Goal: Task Accomplishment & Management: Complete application form

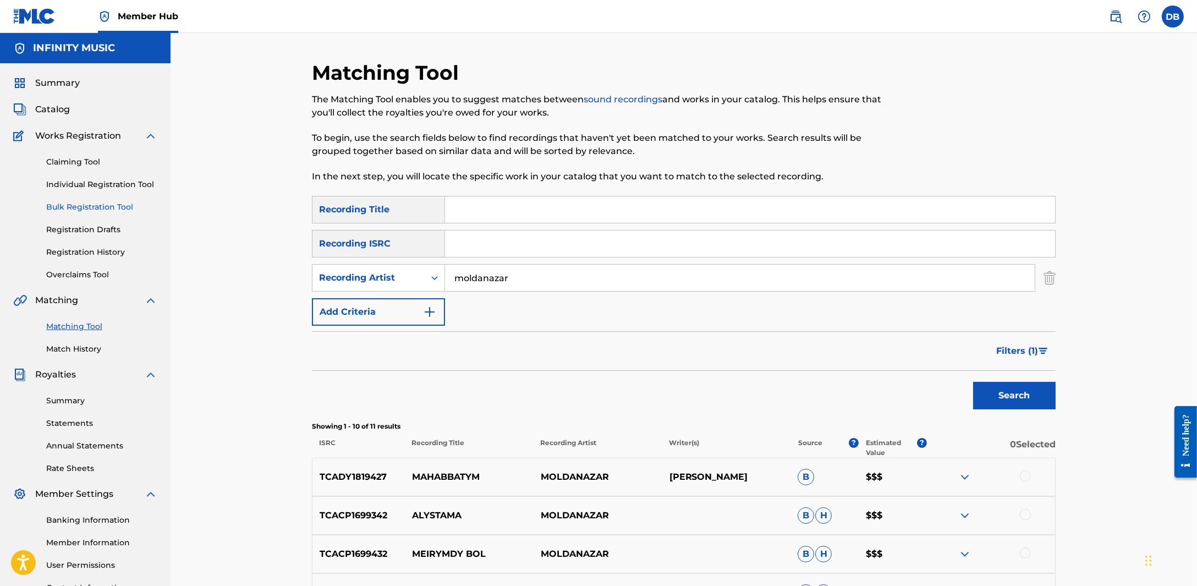
click at [95, 212] on link "Bulk Registration Tool" at bounding box center [101, 207] width 111 height 12
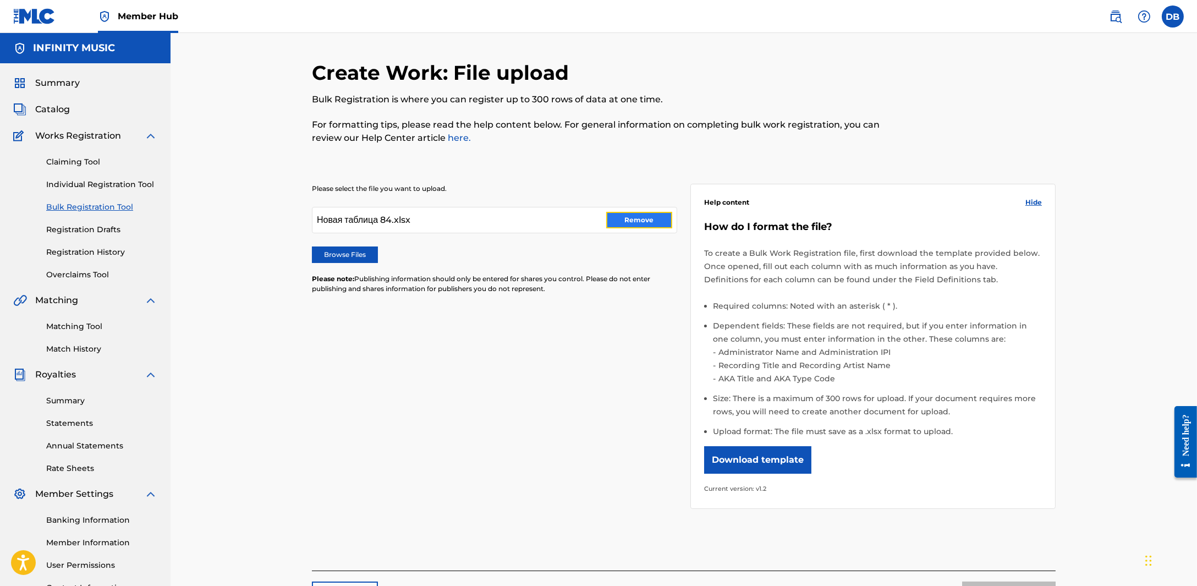
click at [637, 223] on button "Remove" at bounding box center [639, 220] width 66 height 16
click at [377, 256] on label "Browse Files" at bounding box center [345, 254] width 66 height 16
click at [0, 0] on input "Browse Files" at bounding box center [0, 0] width 0 height 0
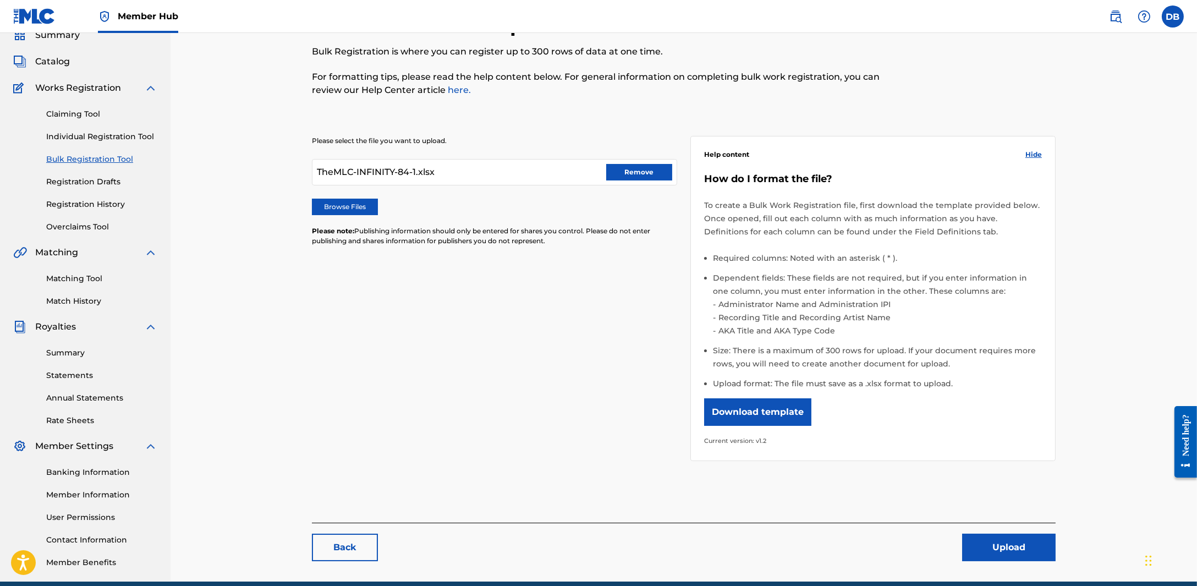
scroll to position [95, 0]
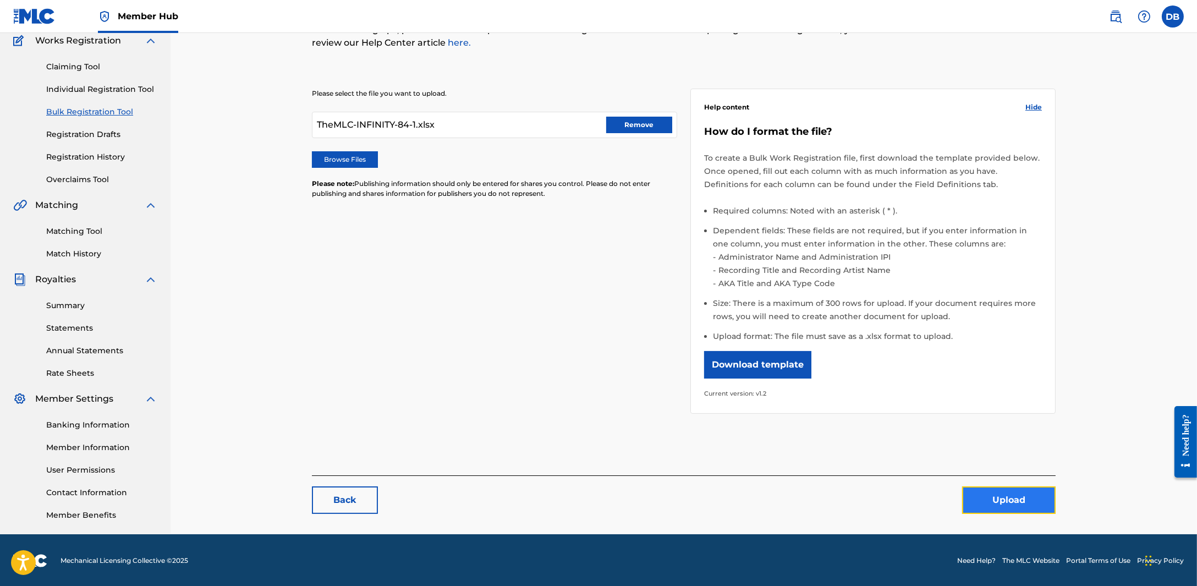
click at [998, 489] on button "Upload" at bounding box center [1008, 499] width 93 height 27
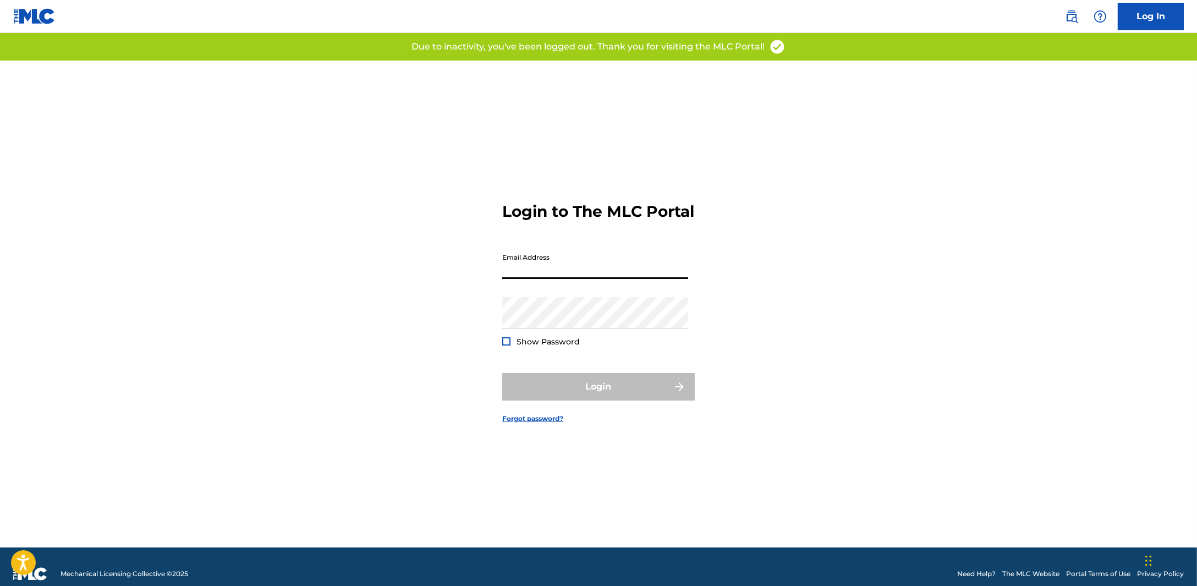
click at [616, 266] on input "Email Address" at bounding box center [595, 262] width 186 height 31
type input "[PERSON_NAME][EMAIL_ADDRESS][DOMAIN_NAME]"
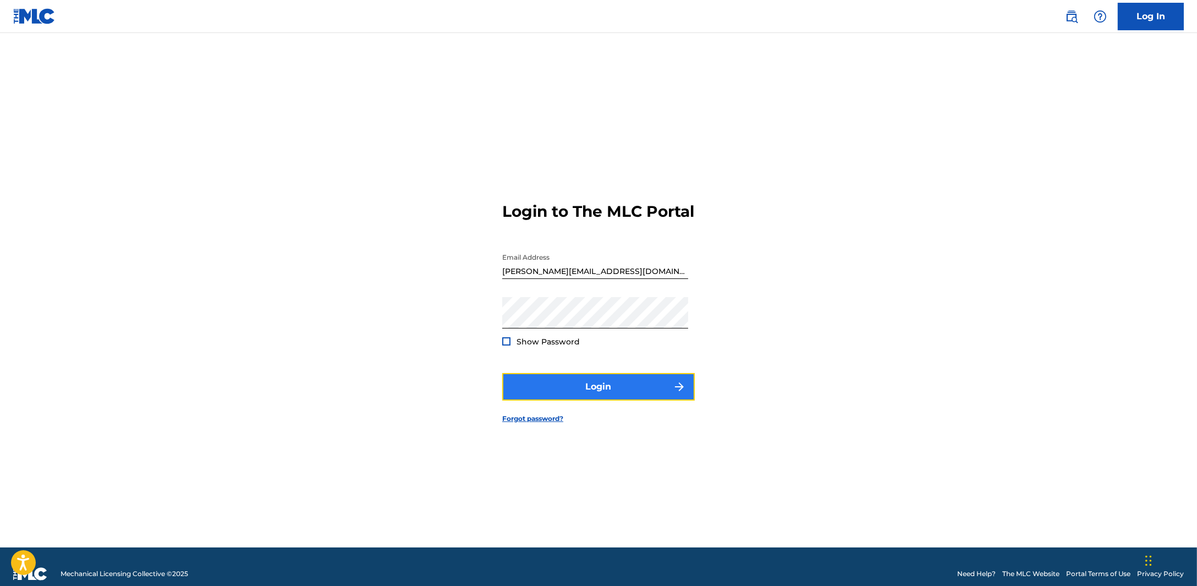
click at [616, 388] on button "Login" at bounding box center [598, 386] width 192 height 27
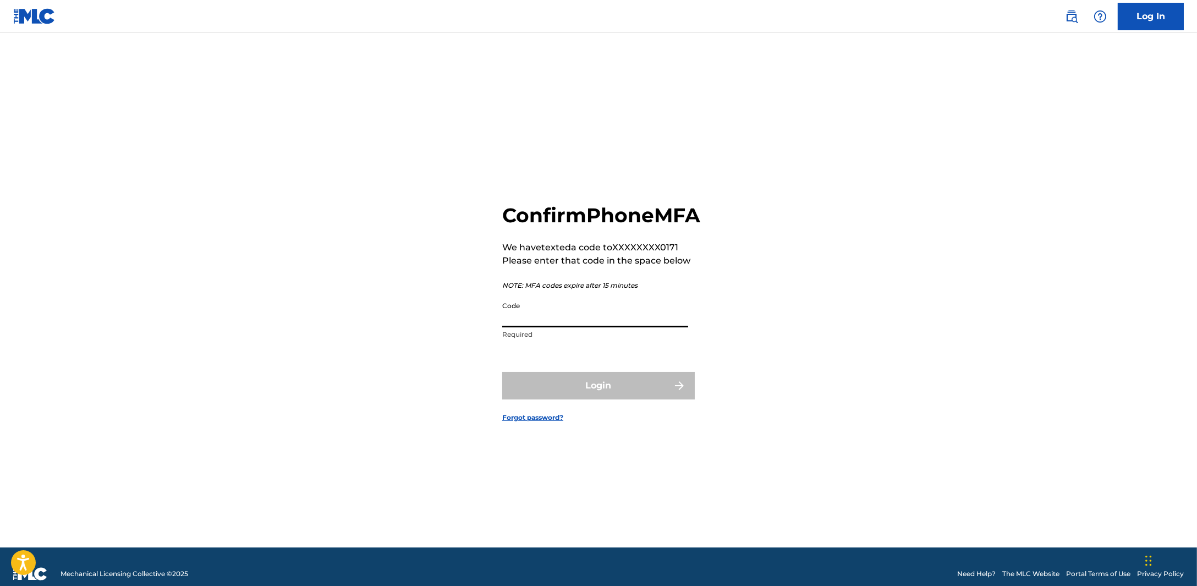
click at [522, 327] on input "Code" at bounding box center [595, 311] width 186 height 31
type input "348086"
click at [559, 396] on button "Login" at bounding box center [598, 385] width 192 height 27
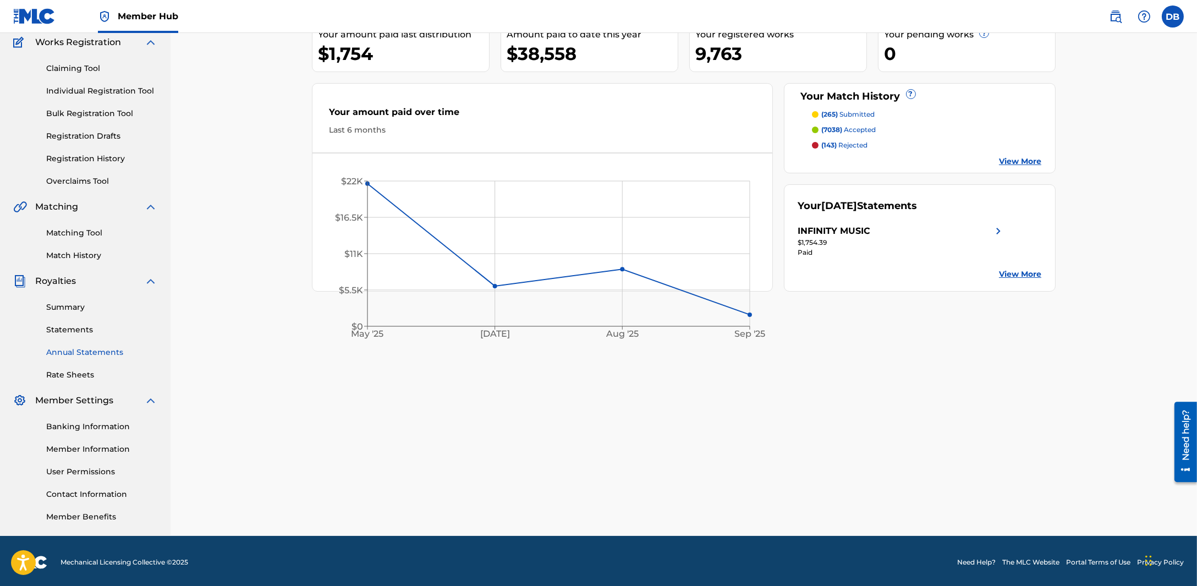
scroll to position [95, 0]
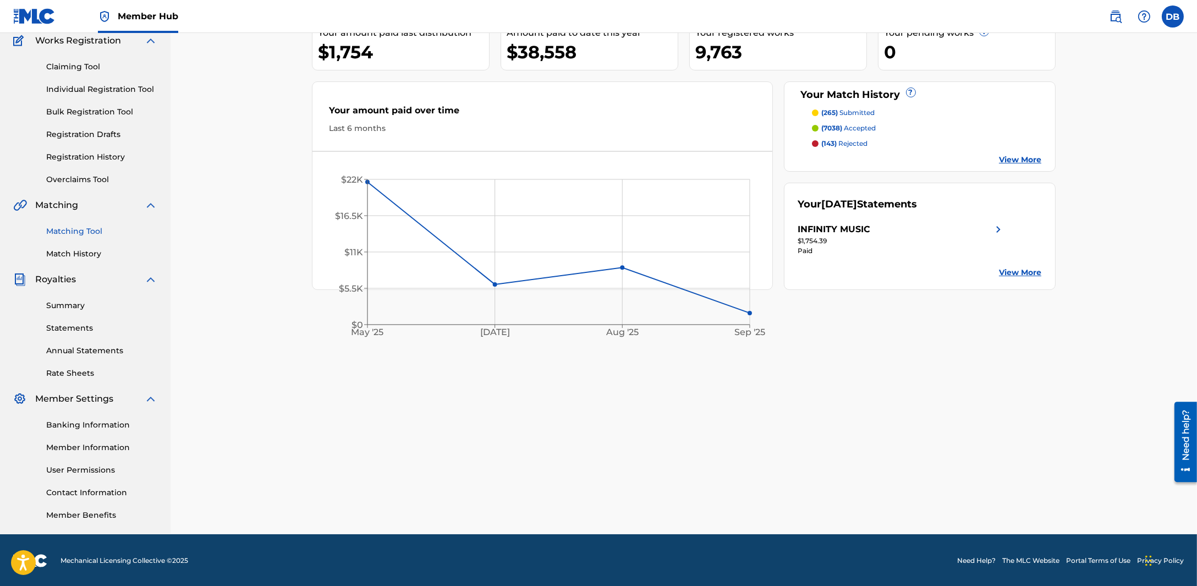
click at [94, 233] on link "Matching Tool" at bounding box center [101, 231] width 111 height 12
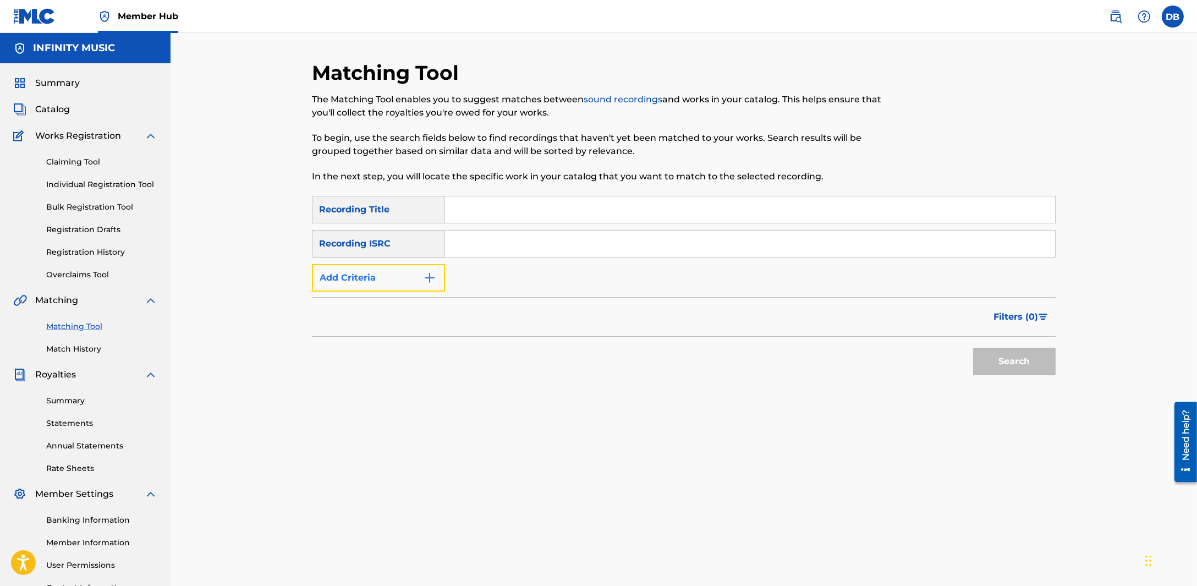
click at [421, 281] on button "Add Criteria" at bounding box center [378, 277] width 133 height 27
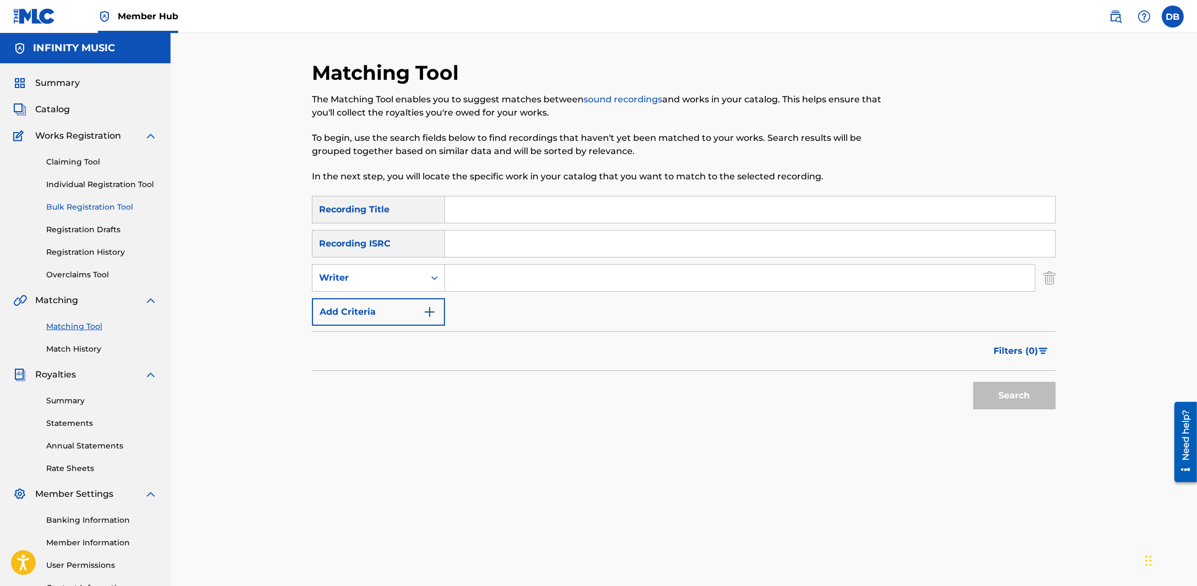
click at [88, 207] on link "Bulk Registration Tool" at bounding box center [101, 207] width 111 height 12
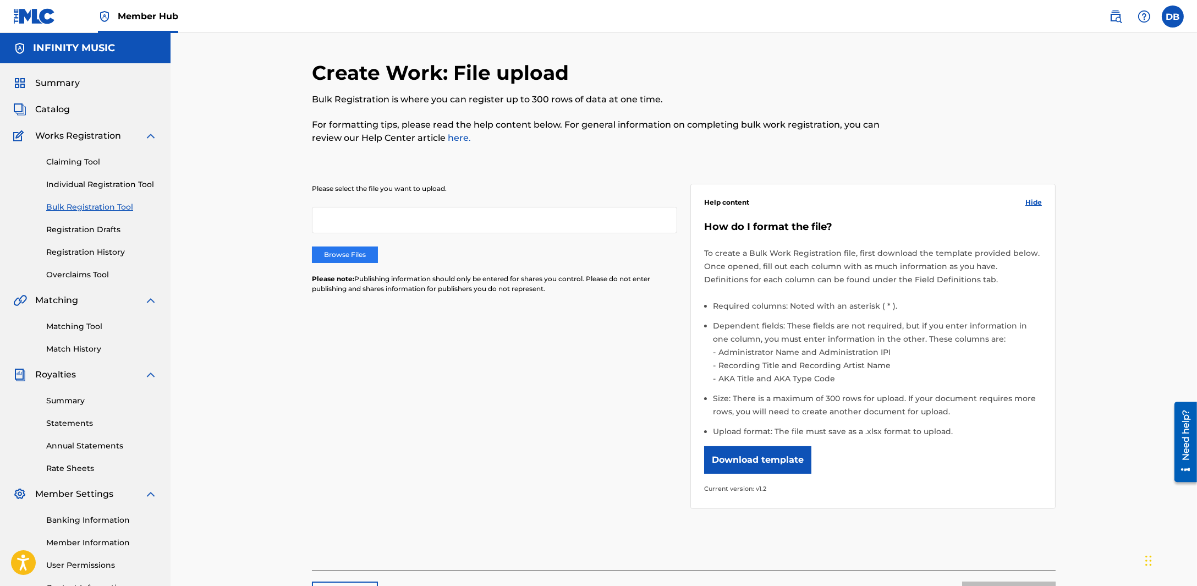
click at [369, 249] on label "Browse Files" at bounding box center [345, 254] width 66 height 16
click at [0, 0] on input "Browse Files" at bounding box center [0, 0] width 0 height 0
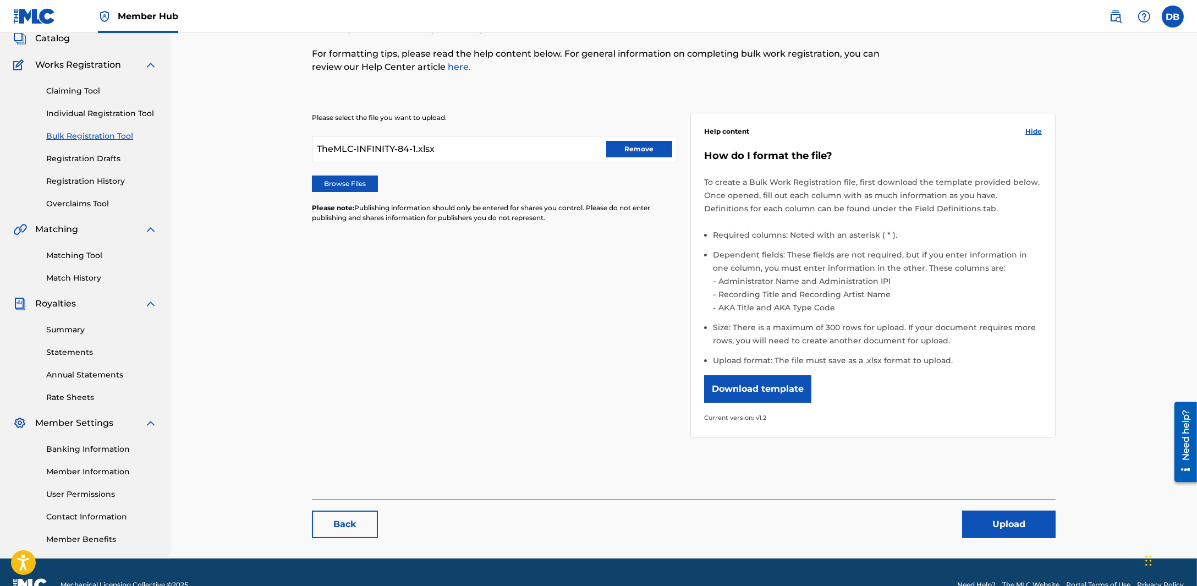
scroll to position [95, 0]
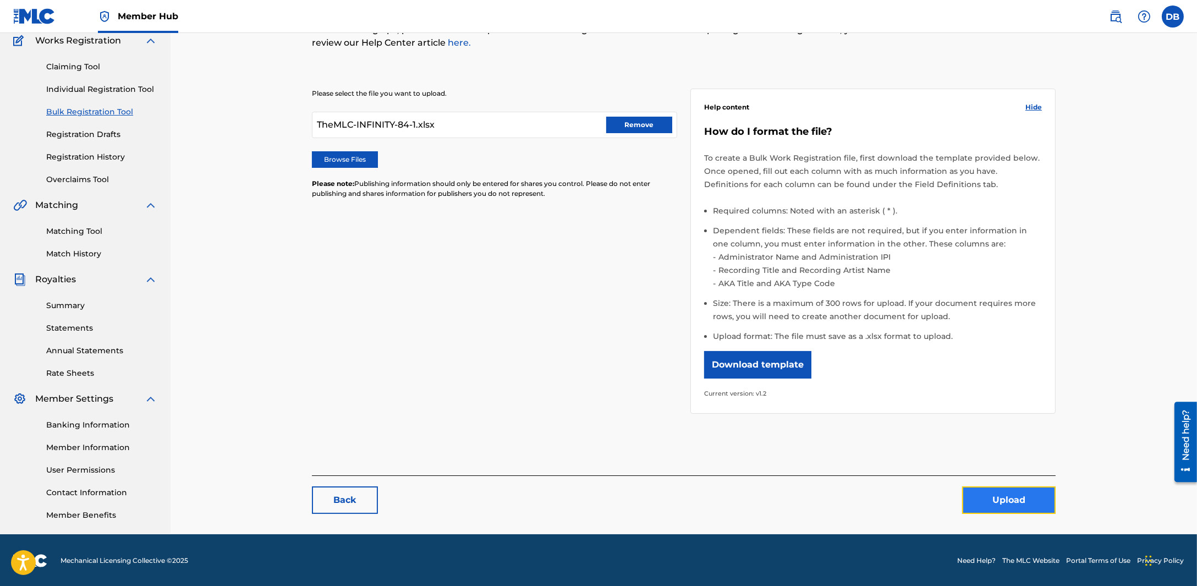
click at [1024, 496] on button "Upload" at bounding box center [1008, 499] width 93 height 27
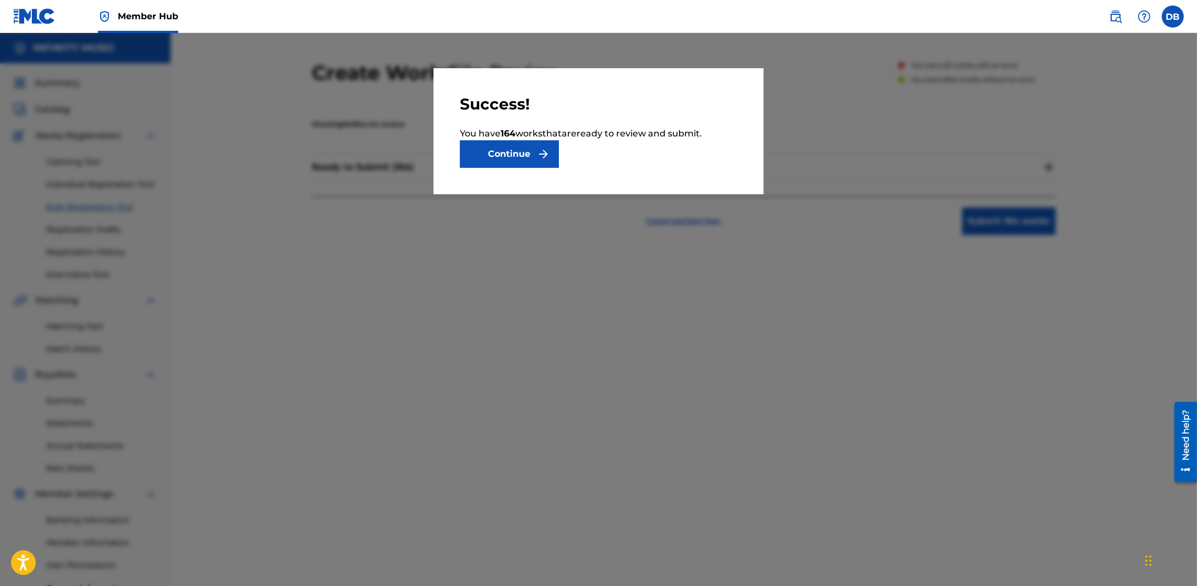
click at [772, 336] on div at bounding box center [598, 326] width 1197 height 586
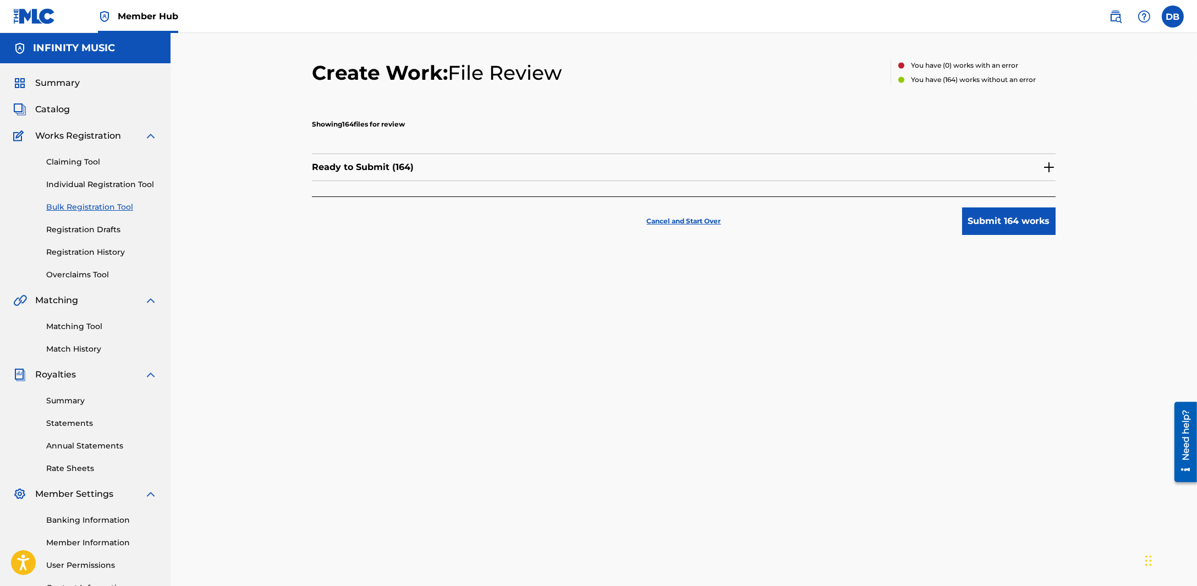
click at [685, 215] on div "Cancel and Start Over Submit 164 works" at bounding box center [683, 215] width 743 height 38
click at [685, 218] on p "Cancel and Start Over" at bounding box center [684, 221] width 74 height 10
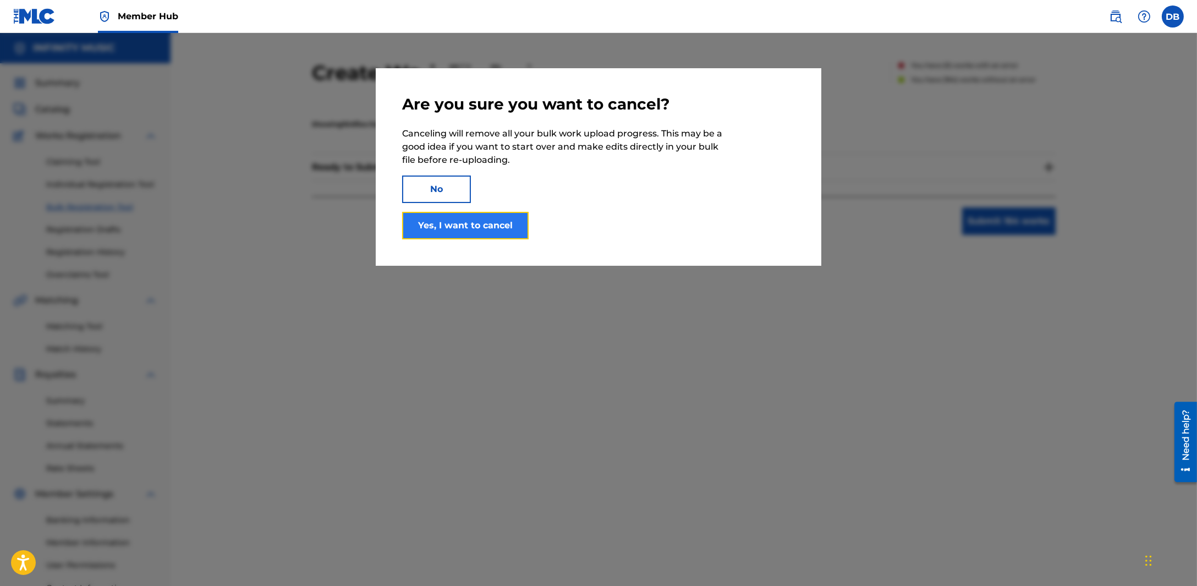
click at [500, 227] on button "Yes, I want to cancel" at bounding box center [465, 225] width 126 height 27
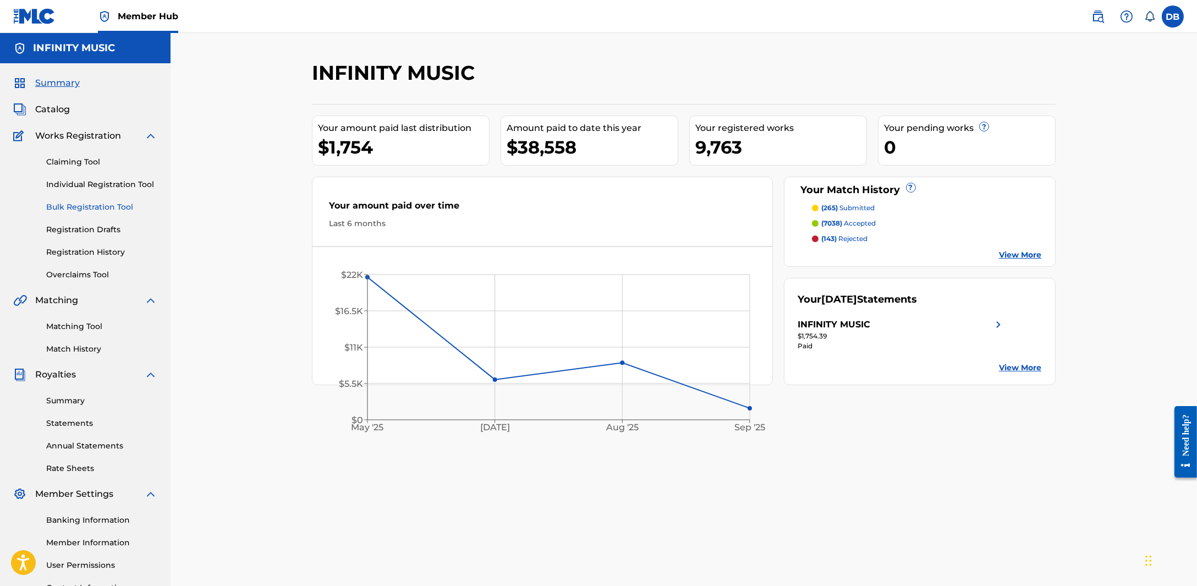
click at [106, 210] on link "Bulk Registration Tool" at bounding box center [101, 207] width 111 height 12
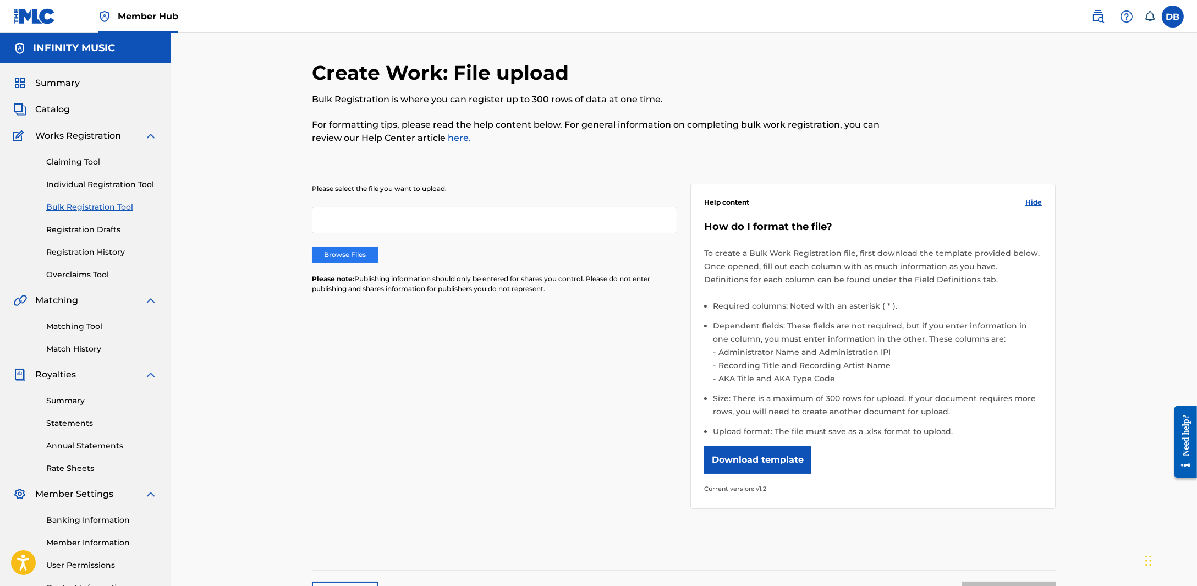
click at [374, 252] on label "Browse Files" at bounding box center [345, 254] width 66 height 16
click at [0, 0] on input "Browse Files" at bounding box center [0, 0] width 0 height 0
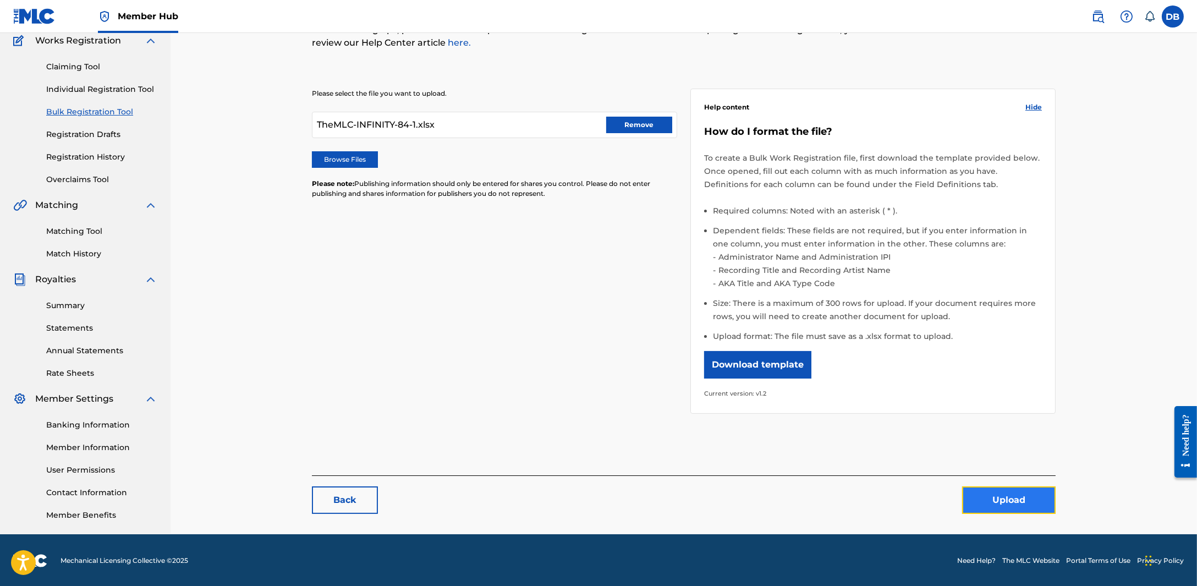
click at [1051, 492] on button "Upload" at bounding box center [1008, 499] width 93 height 27
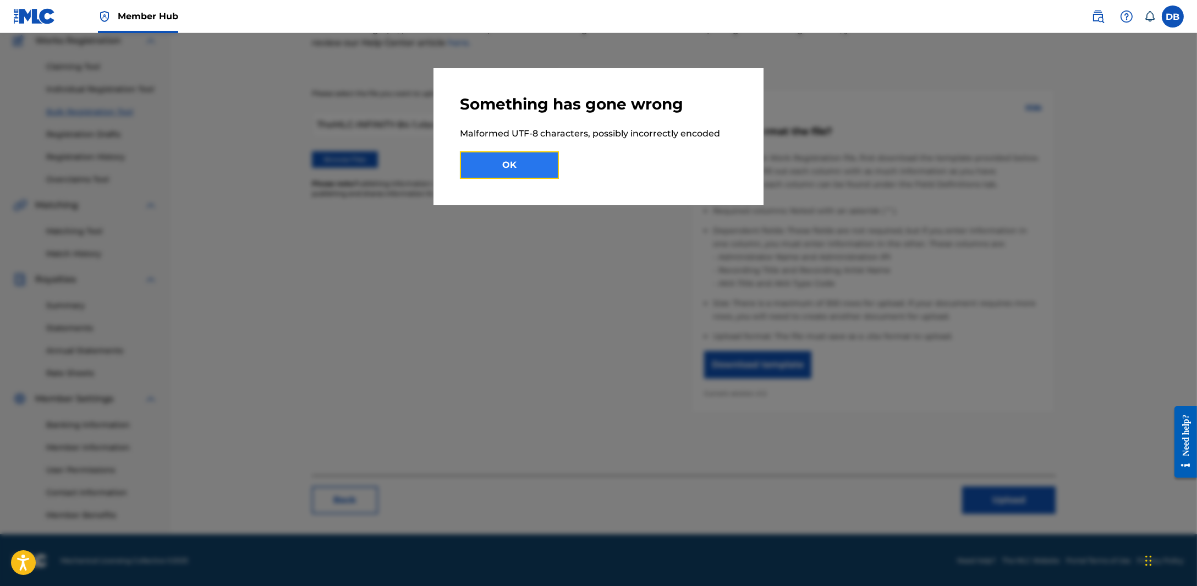
click at [535, 168] on button "OK" at bounding box center [509, 164] width 99 height 27
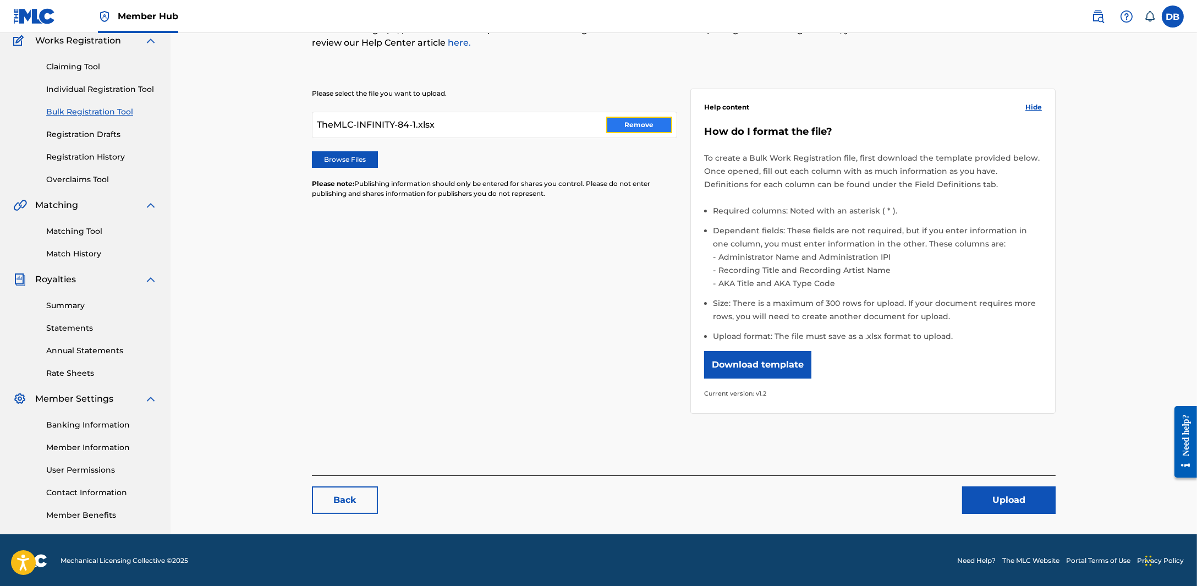
click at [624, 123] on button "Remove" at bounding box center [639, 125] width 66 height 16
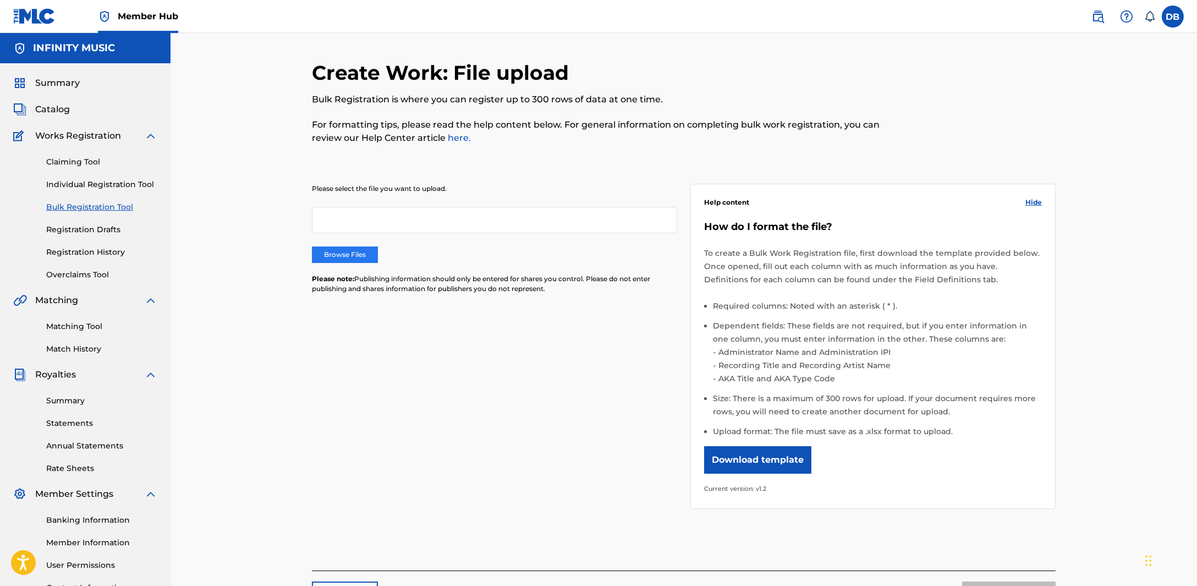
click at [359, 262] on label "Browse Files" at bounding box center [345, 254] width 66 height 16
click at [0, 0] on input "Browse Files" at bounding box center [0, 0] width 0 height 0
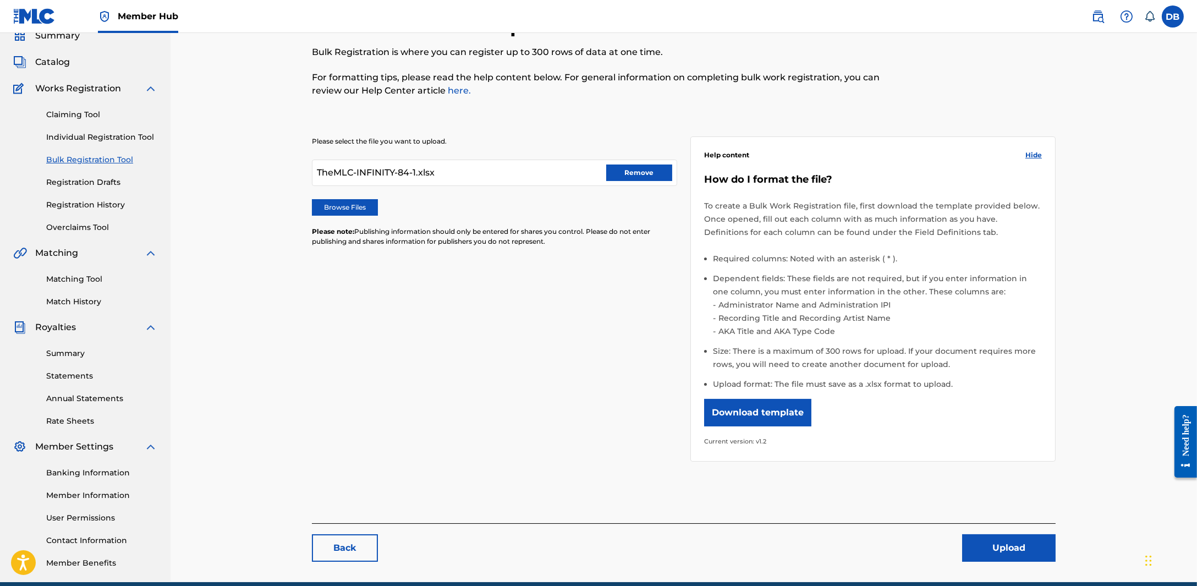
scroll to position [95, 0]
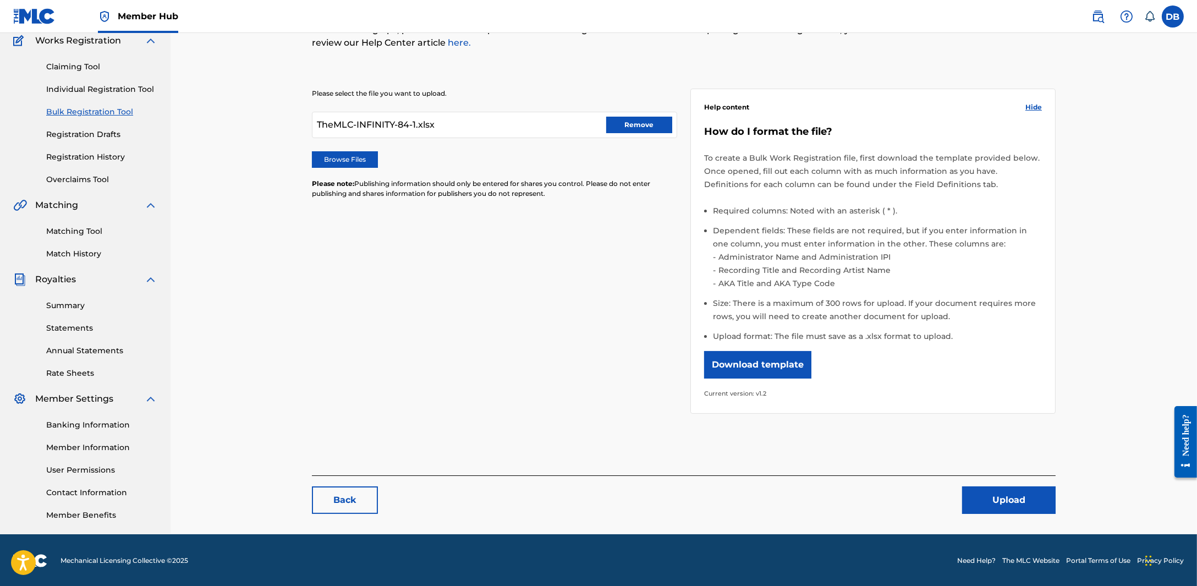
click at [995, 482] on div "Back Upload" at bounding box center [683, 494] width 743 height 38
click at [990, 495] on button "Upload" at bounding box center [1008, 499] width 93 height 27
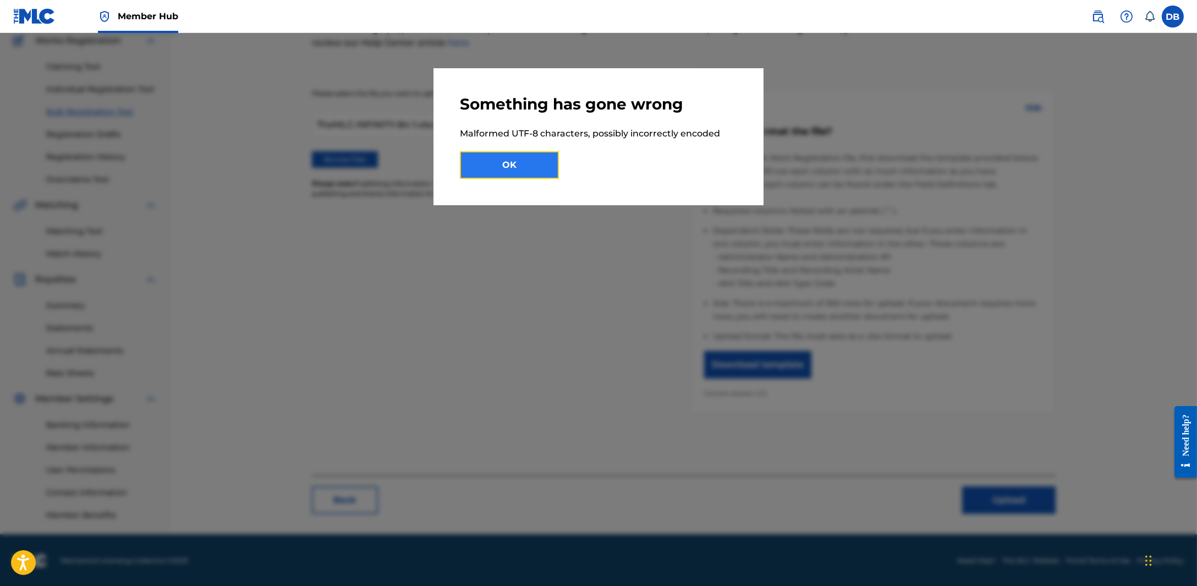
click at [552, 169] on button "OK" at bounding box center [509, 164] width 99 height 27
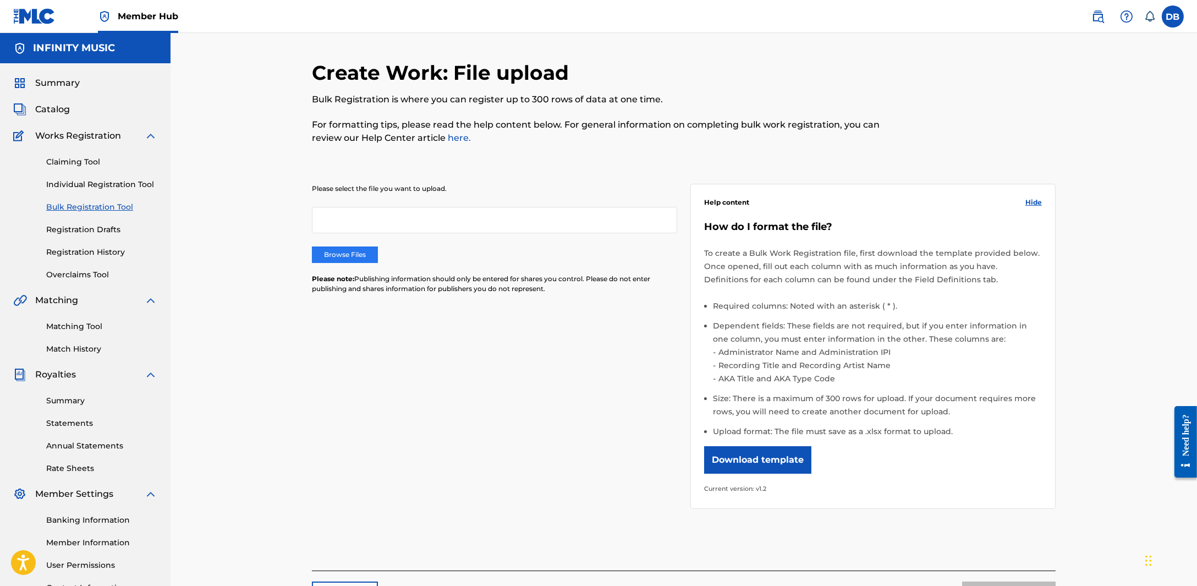
click at [327, 257] on label "Browse Files" at bounding box center [345, 254] width 66 height 16
click at [0, 0] on input "Browse Files" at bounding box center [0, 0] width 0 height 0
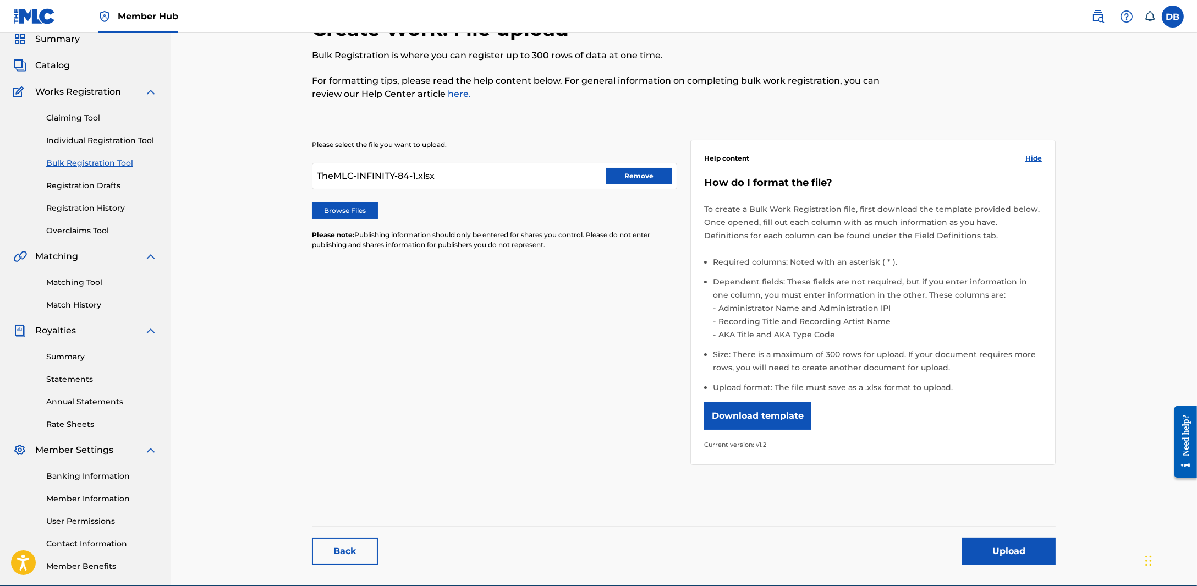
scroll to position [68, 0]
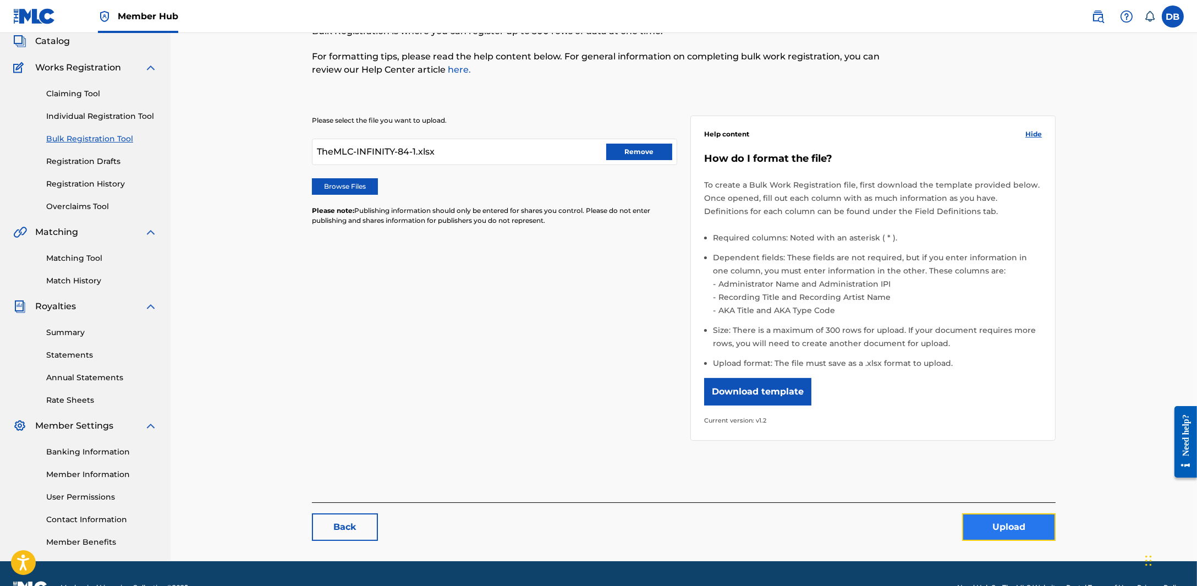
click at [1012, 521] on button "Upload" at bounding box center [1008, 526] width 93 height 27
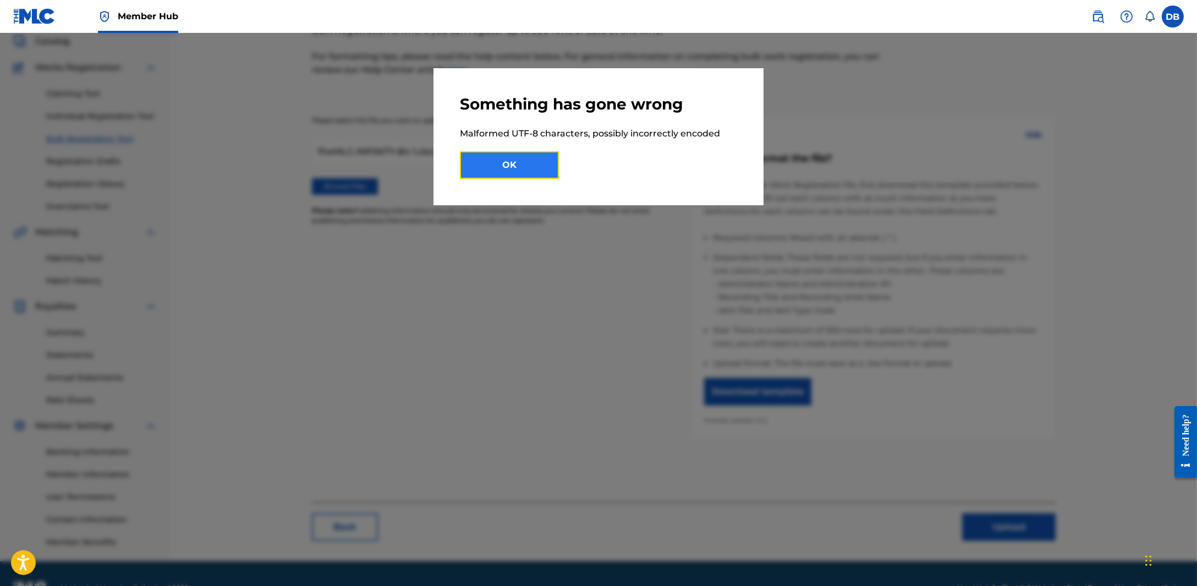
click at [506, 156] on button "OK" at bounding box center [509, 164] width 99 height 27
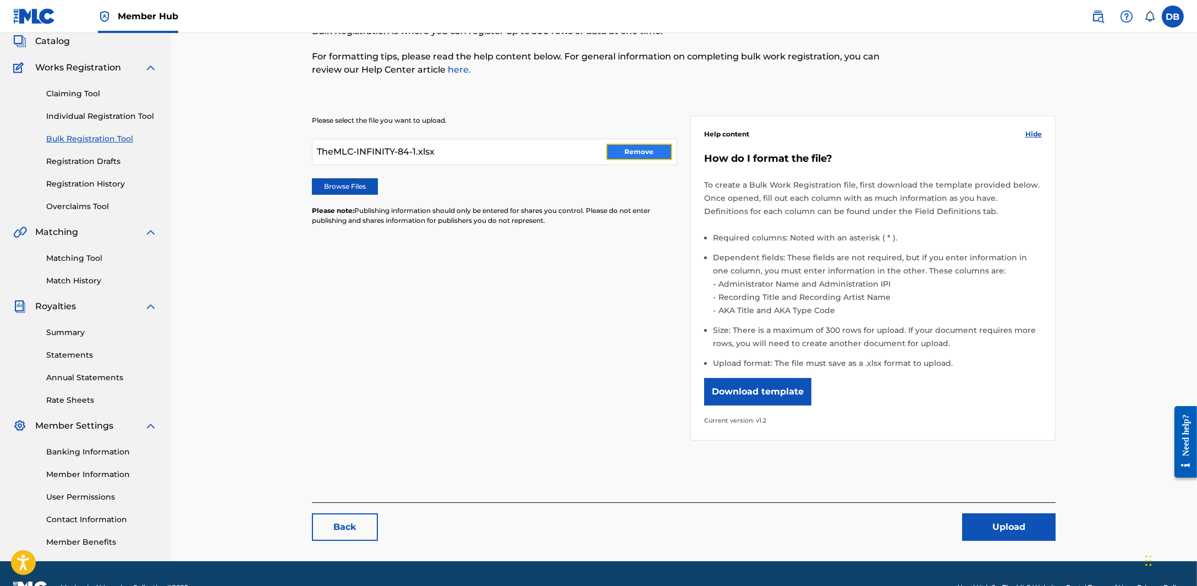
click at [613, 153] on button "Remove" at bounding box center [639, 152] width 66 height 16
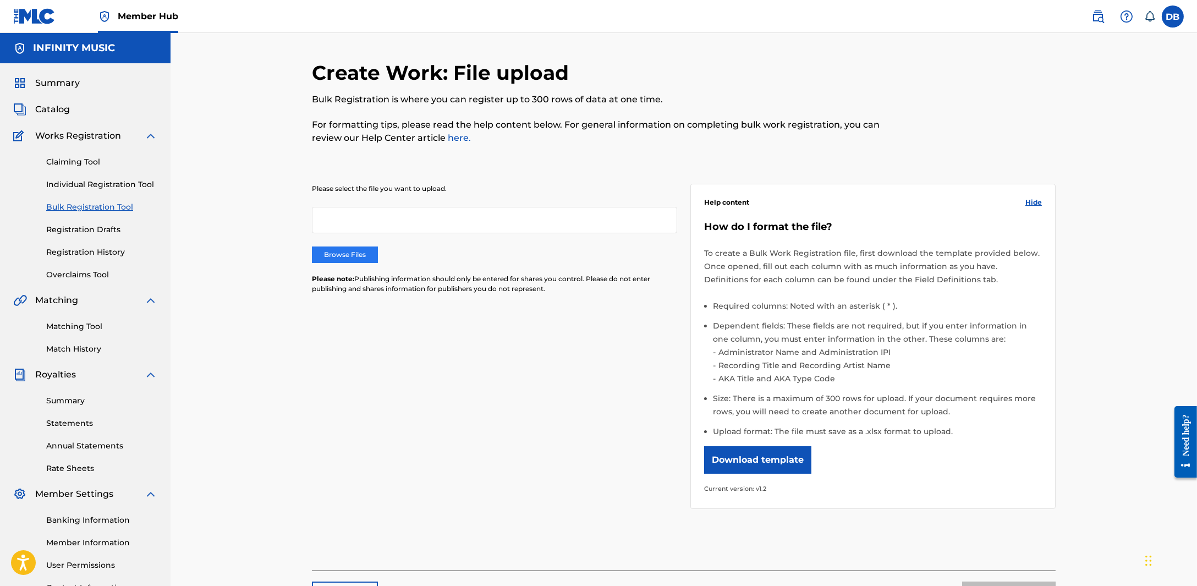
click at [367, 261] on label "Browse Files" at bounding box center [345, 254] width 66 height 16
click at [0, 0] on input "Browse Files" at bounding box center [0, 0] width 0 height 0
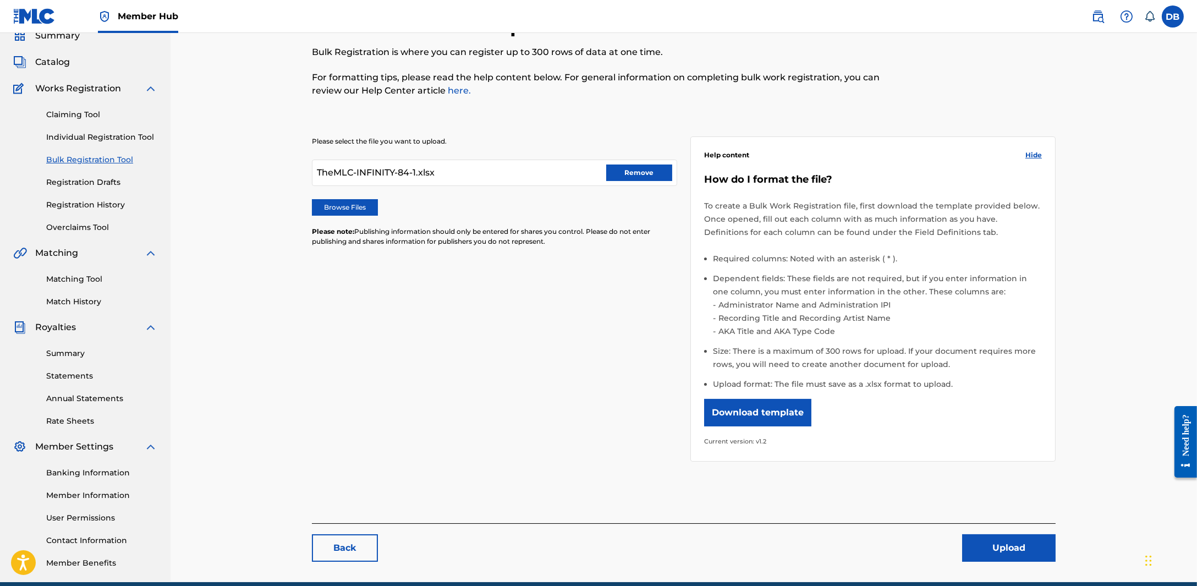
scroll to position [95, 0]
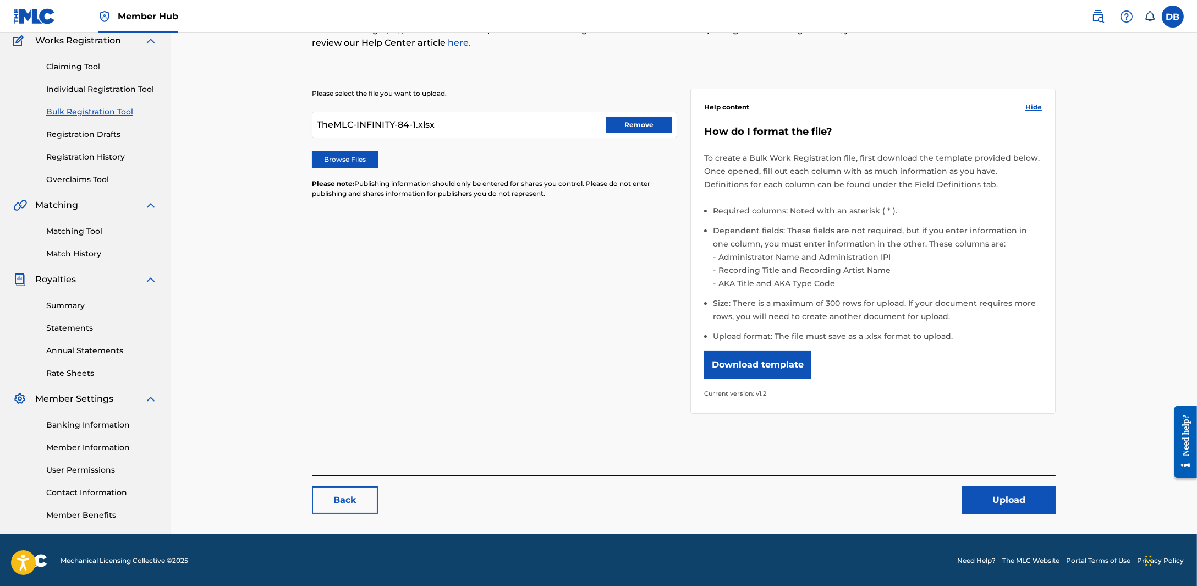
click at [1001, 482] on div "Back Upload" at bounding box center [683, 494] width 743 height 38
click at [998, 492] on button "Upload" at bounding box center [1008, 499] width 93 height 27
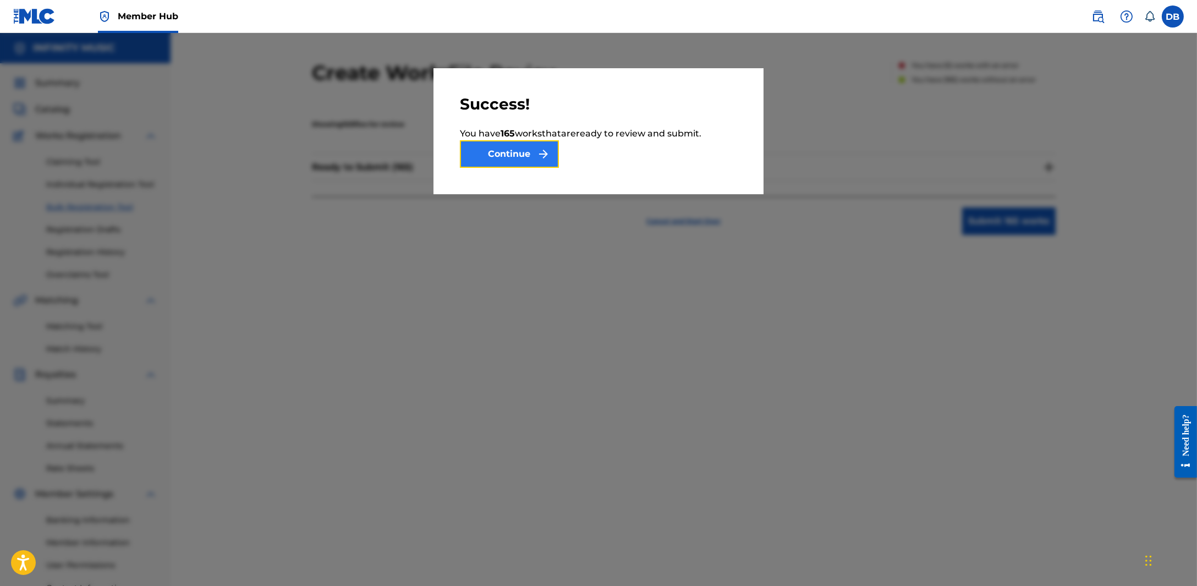
click at [540, 149] on img "submit" at bounding box center [543, 153] width 13 height 13
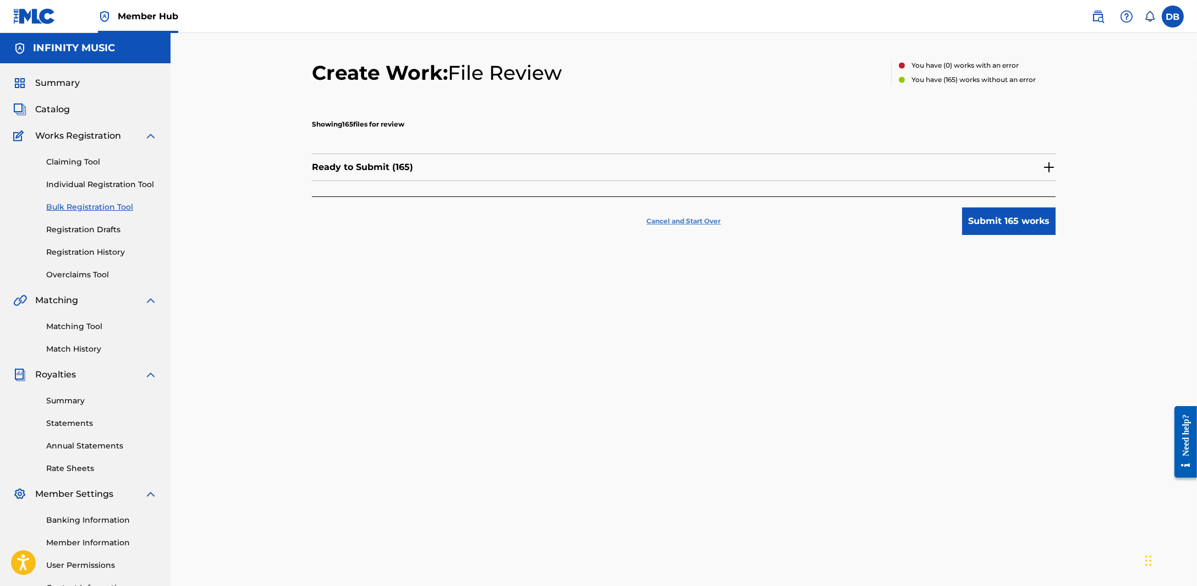
click at [659, 217] on p "Cancel and Start Over" at bounding box center [684, 221] width 74 height 10
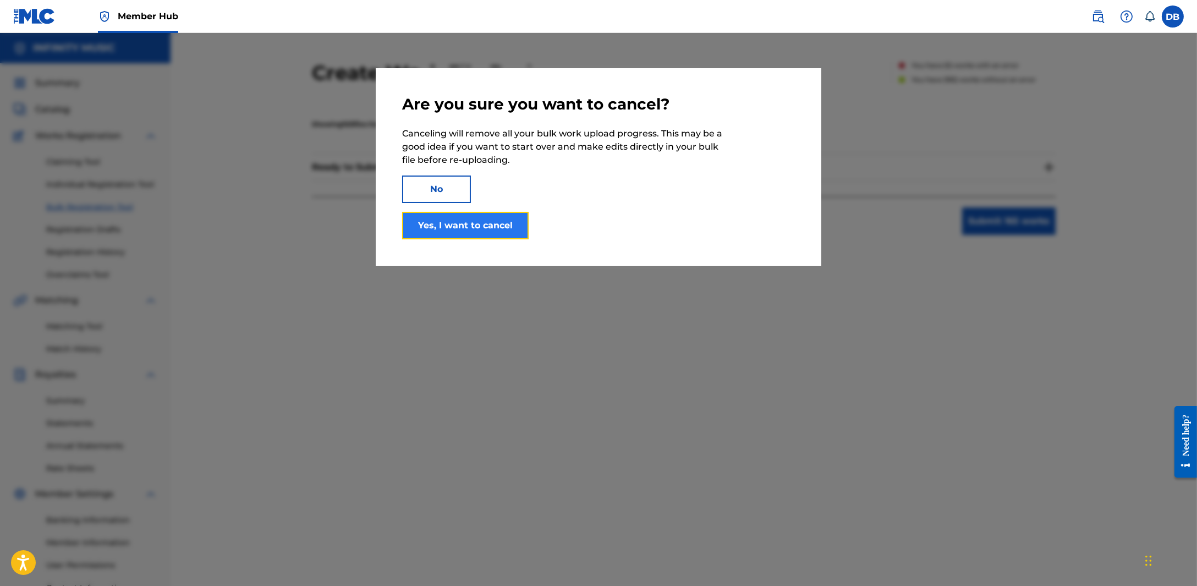
click at [476, 221] on button "Yes, I want to cancel" at bounding box center [465, 225] width 126 height 27
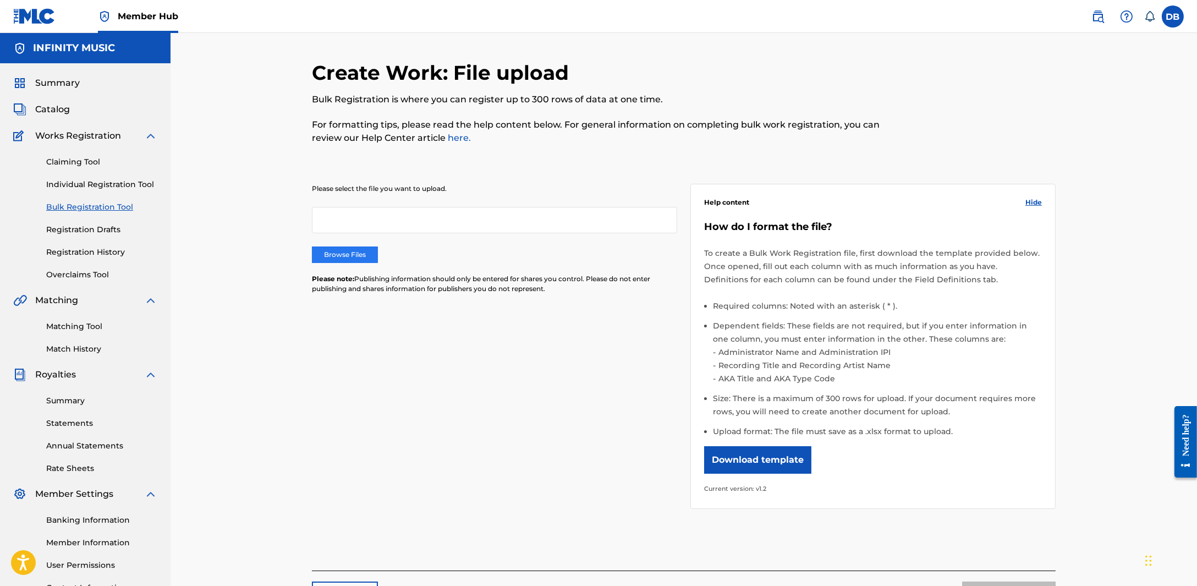
click at [349, 261] on label "Browse Files" at bounding box center [345, 254] width 66 height 16
click at [0, 0] on input "Browse Files" at bounding box center [0, 0] width 0 height 0
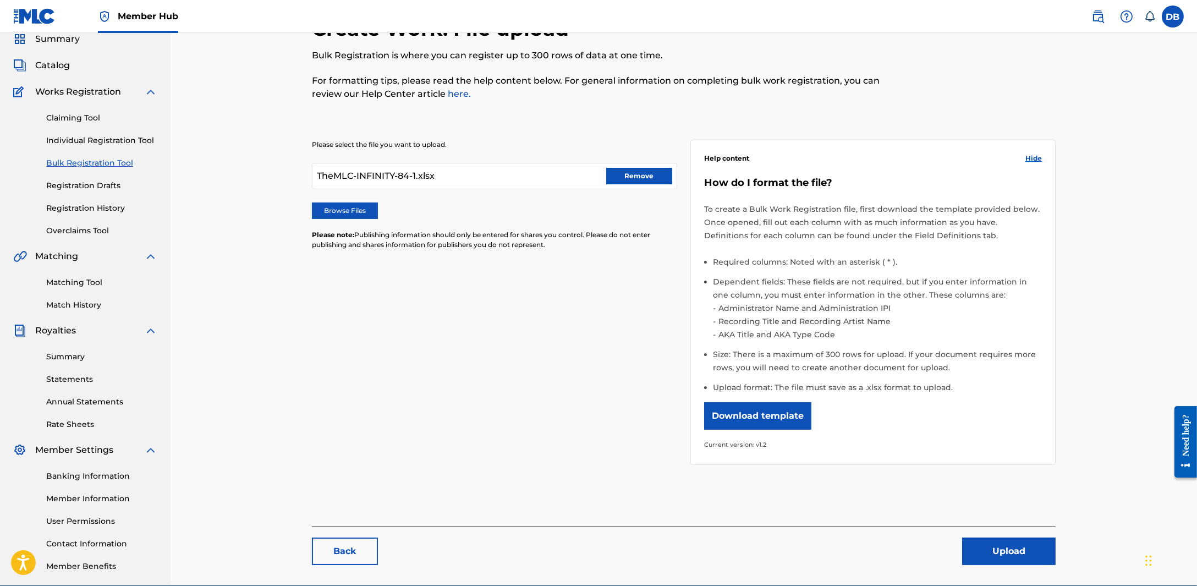
scroll to position [68, 0]
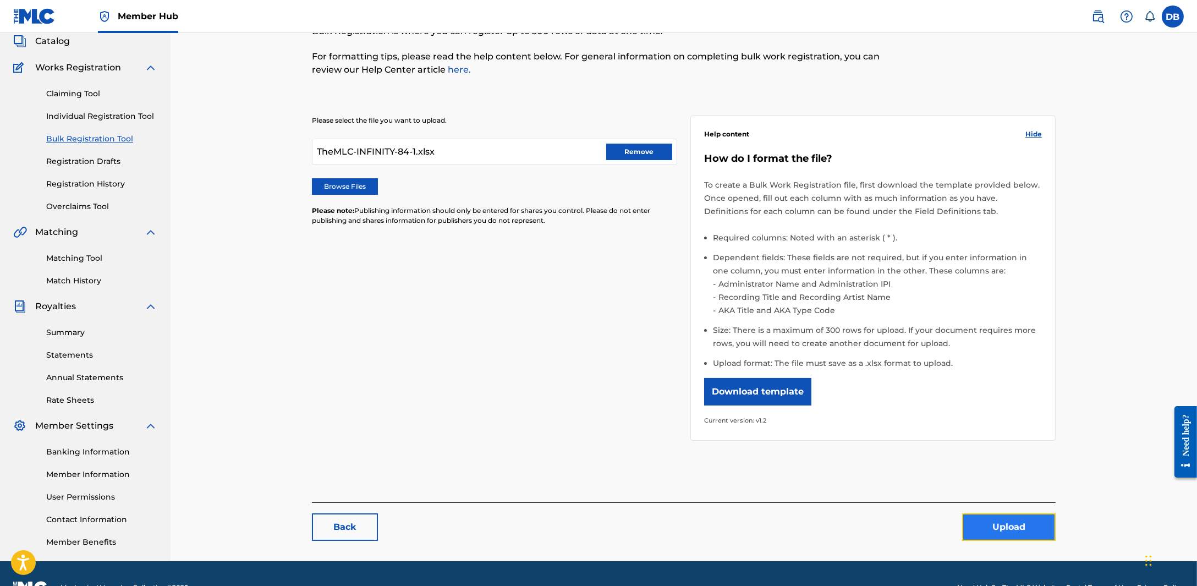
click at [998, 515] on button "Upload" at bounding box center [1008, 526] width 93 height 27
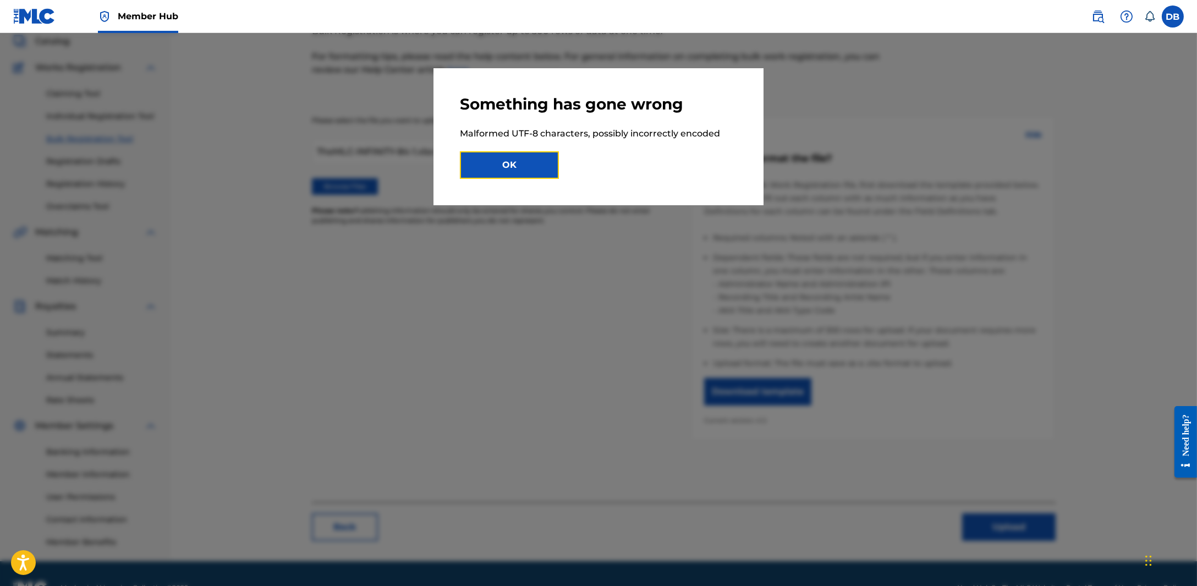
click at [476, 172] on button "OK" at bounding box center [509, 164] width 99 height 27
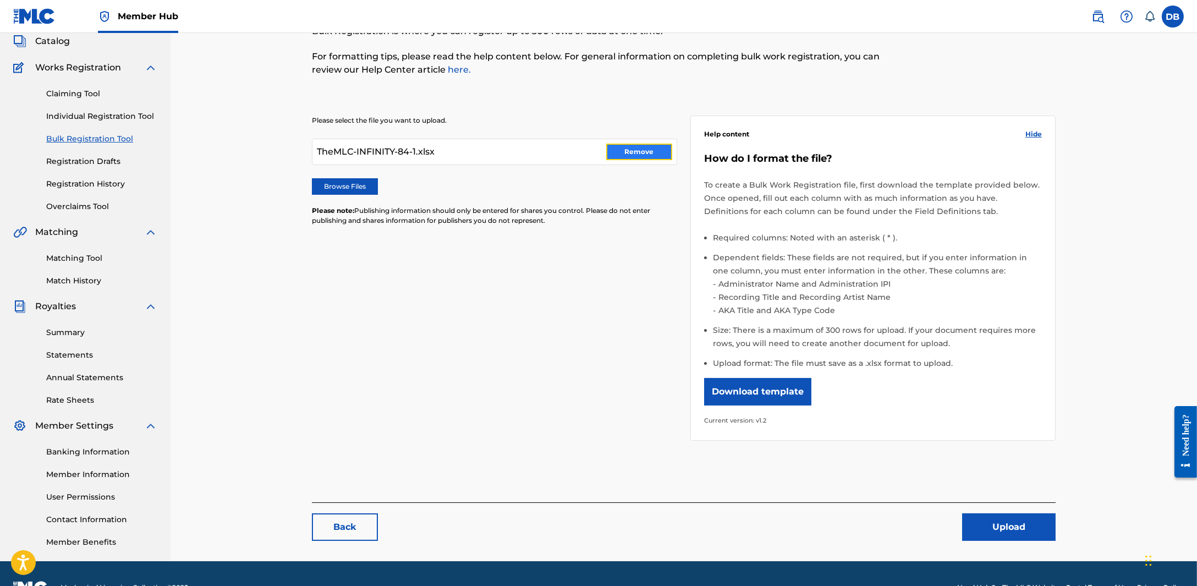
click at [629, 151] on button "Remove" at bounding box center [639, 152] width 66 height 16
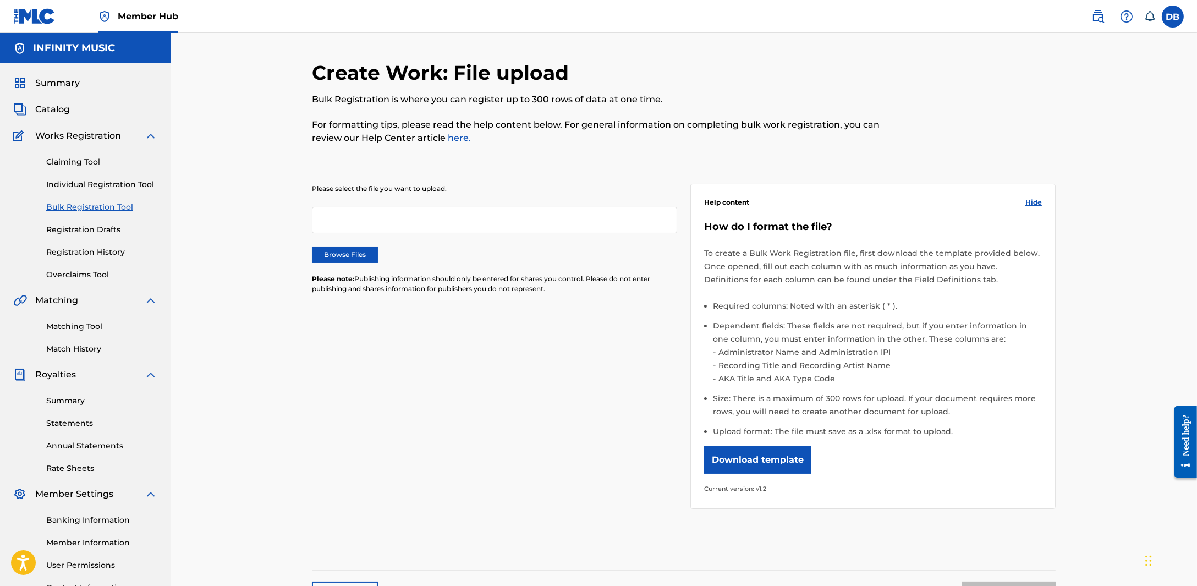
click at [364, 243] on div "Please select the file you want to upload. Browse Files Please note: Publishing…" at bounding box center [494, 245] width 365 height 123
click at [365, 254] on label "Browse Files" at bounding box center [345, 254] width 66 height 16
click at [0, 0] on input "Browse Files" at bounding box center [0, 0] width 0 height 0
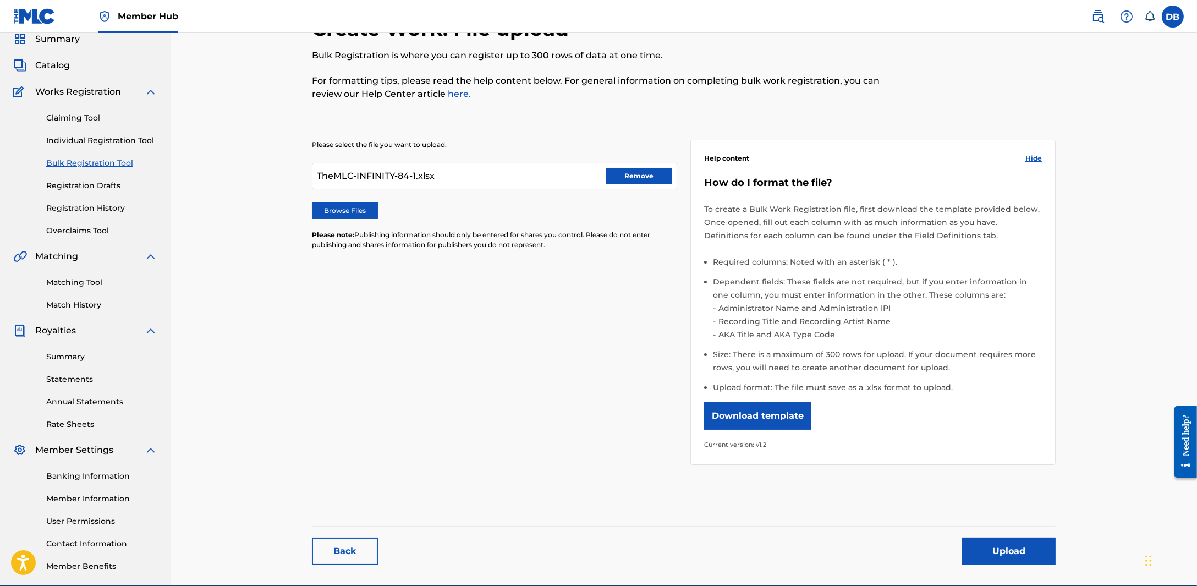
scroll to position [95, 0]
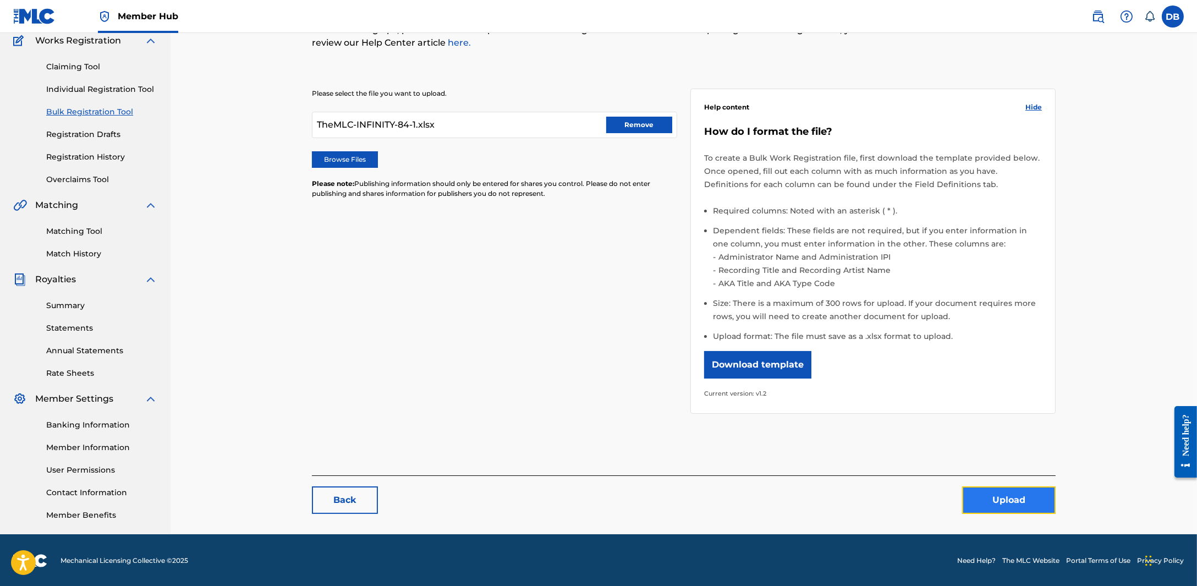
click at [1046, 493] on button "Upload" at bounding box center [1008, 499] width 93 height 27
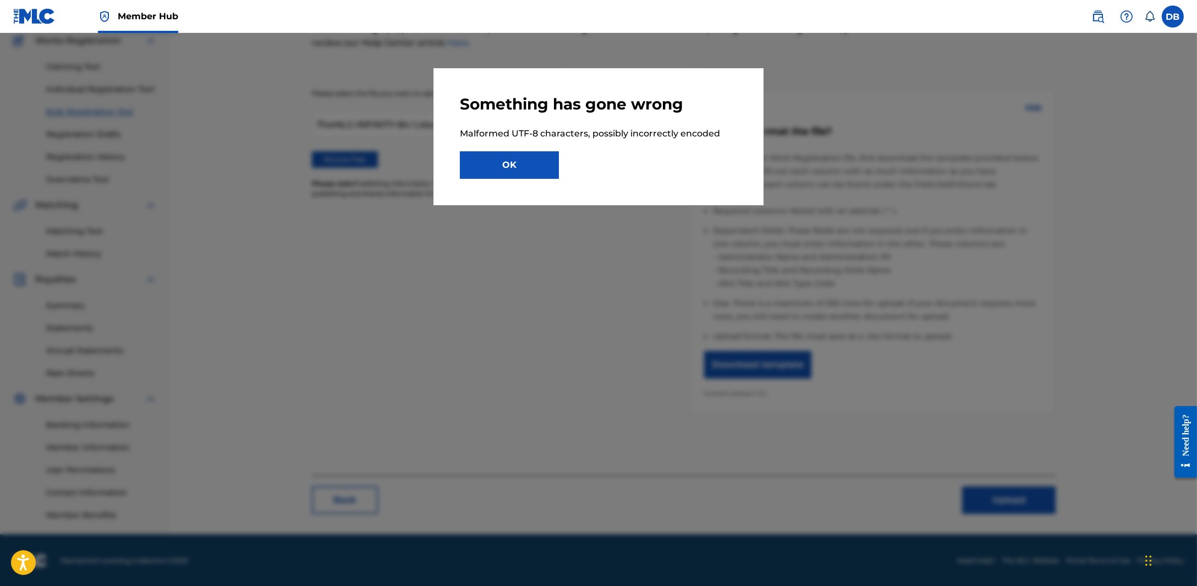
click at [633, 288] on div at bounding box center [598, 326] width 1197 height 586
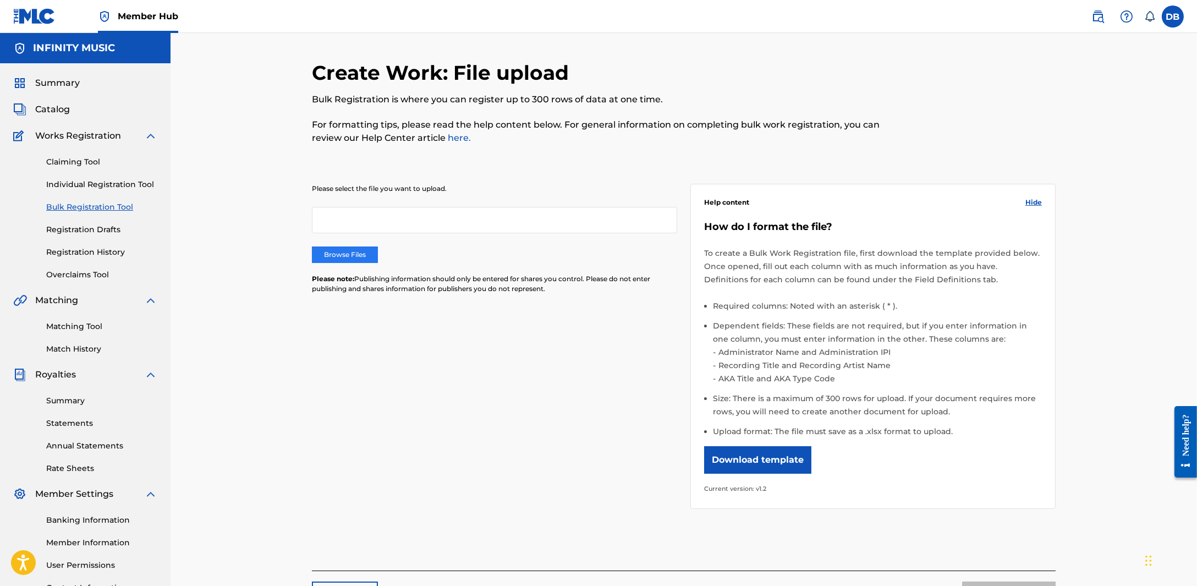
click at [337, 254] on label "Browse Files" at bounding box center [345, 254] width 66 height 16
click at [0, 0] on input "Browse Files" at bounding box center [0, 0] width 0 height 0
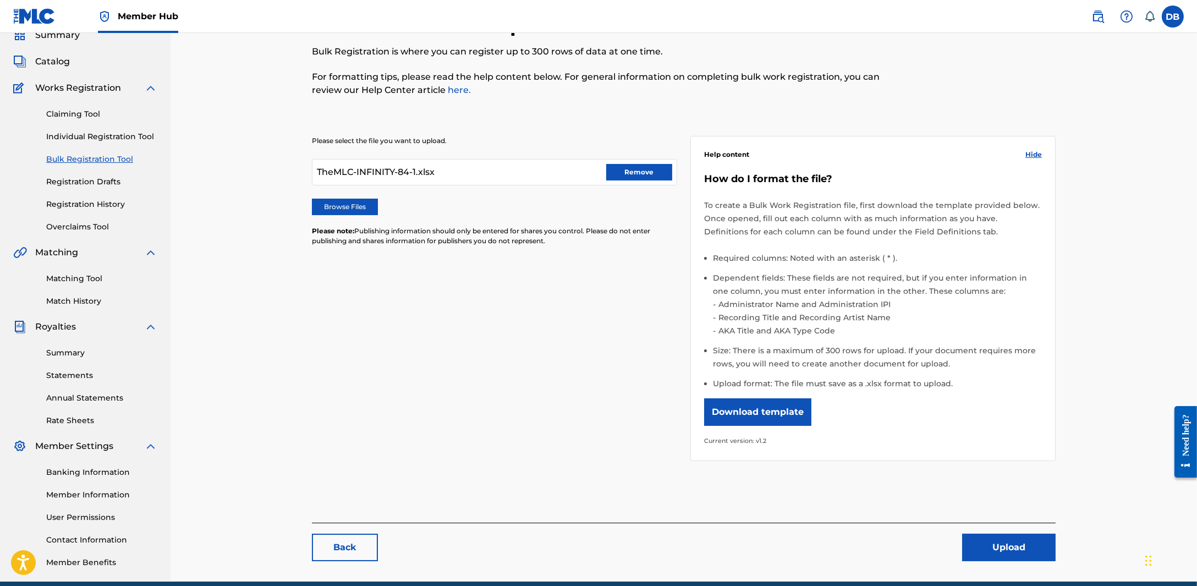
scroll to position [95, 0]
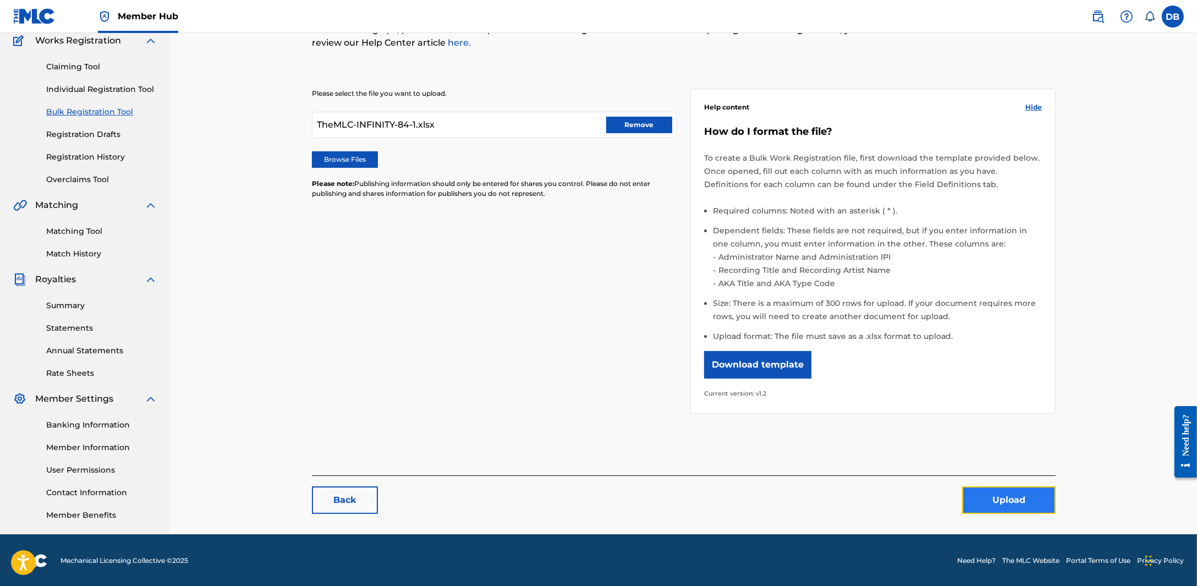
click at [1026, 508] on button "Upload" at bounding box center [1008, 499] width 93 height 27
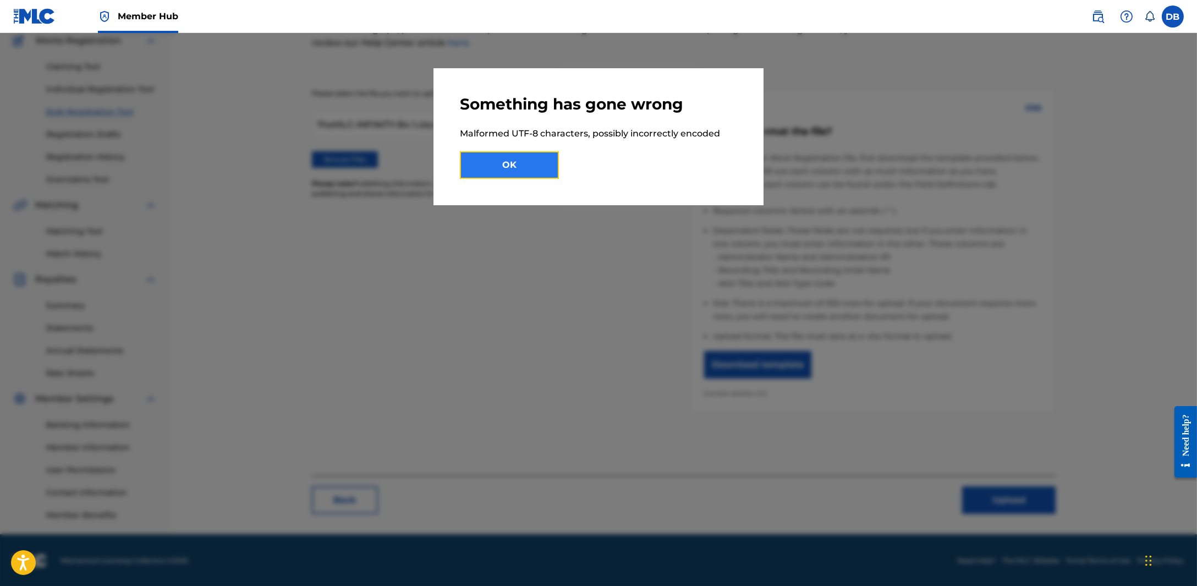
click at [553, 169] on button "OK" at bounding box center [509, 164] width 99 height 27
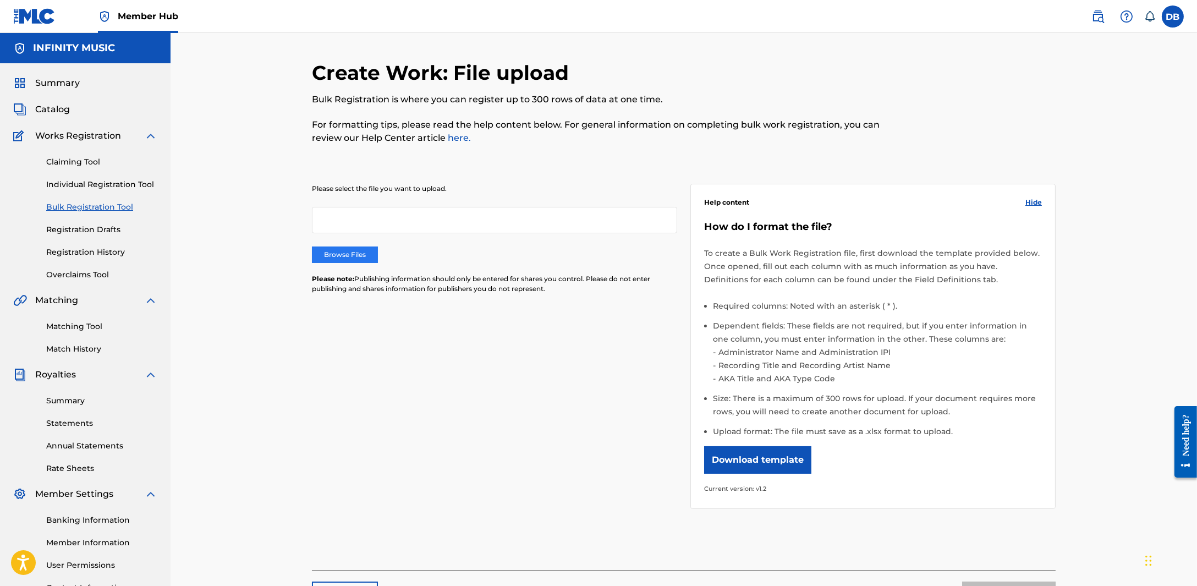
click at [373, 249] on label "Browse Files" at bounding box center [345, 254] width 66 height 16
click at [0, 0] on input "Browse Files" at bounding box center [0, 0] width 0 height 0
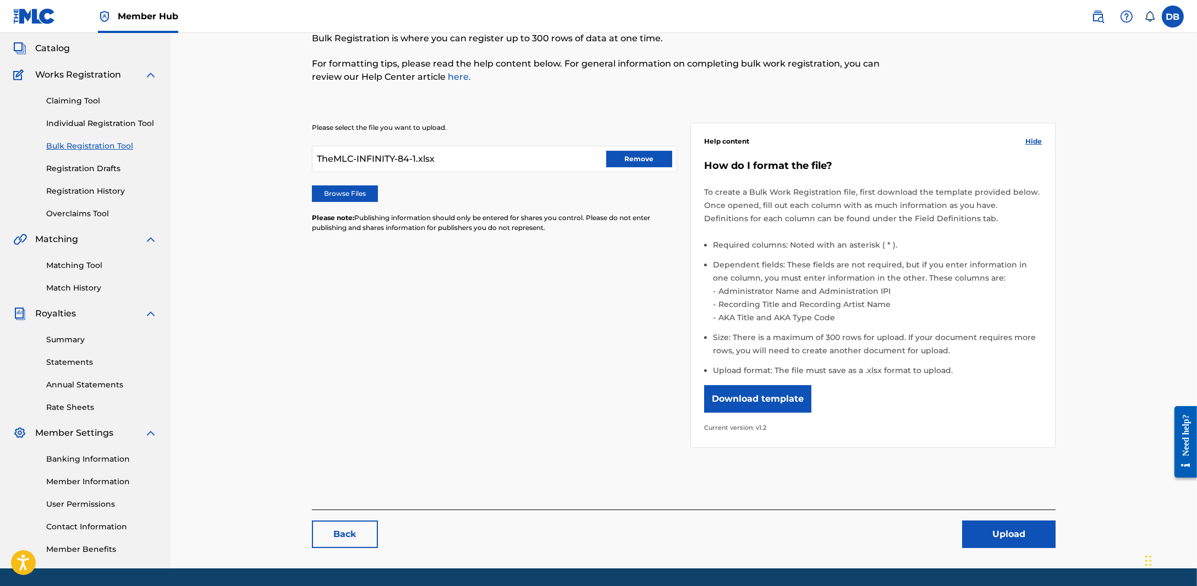
scroll to position [95, 0]
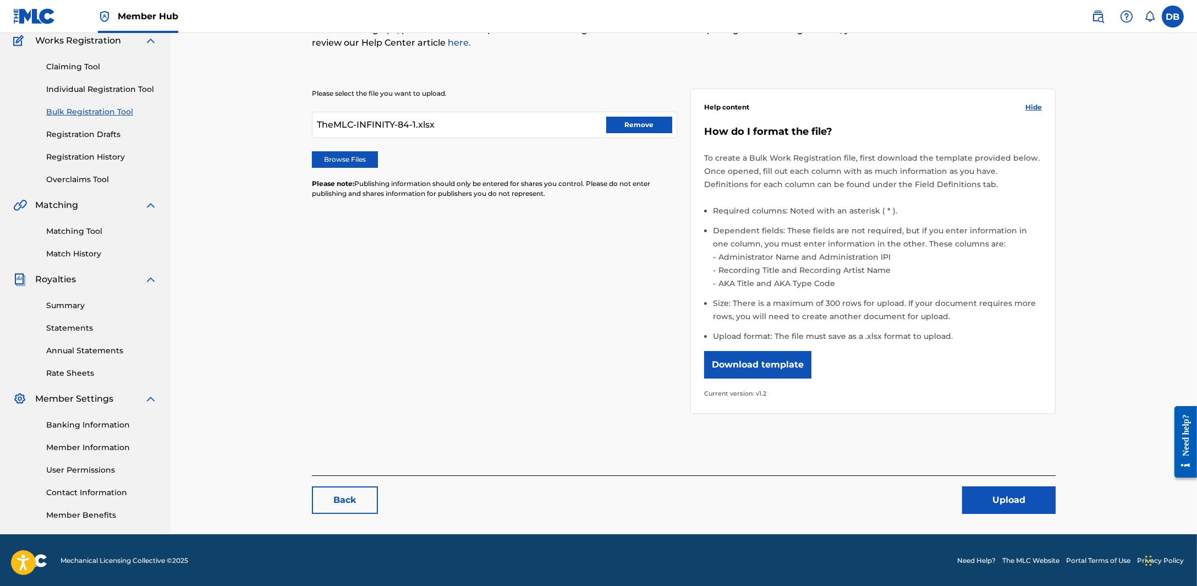
click at [981, 514] on div "Create Work: File upload Bulk Registration is where you can register up to 300 …" at bounding box center [683, 244] width 743 height 559
click at [973, 499] on button "Upload" at bounding box center [1008, 499] width 93 height 27
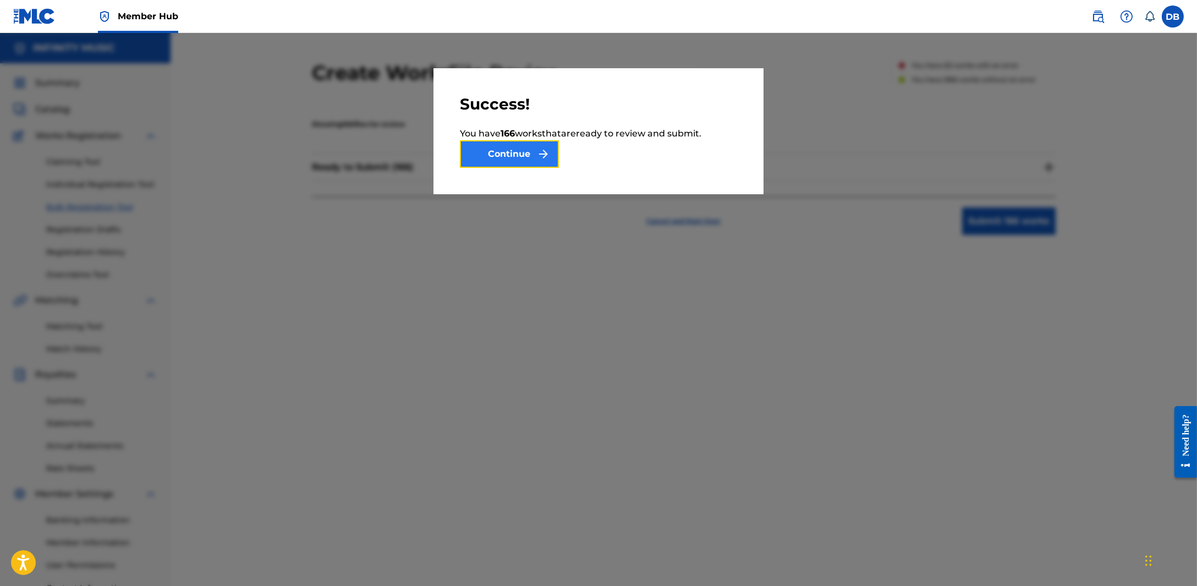
click at [533, 158] on button "Continue" at bounding box center [509, 153] width 99 height 27
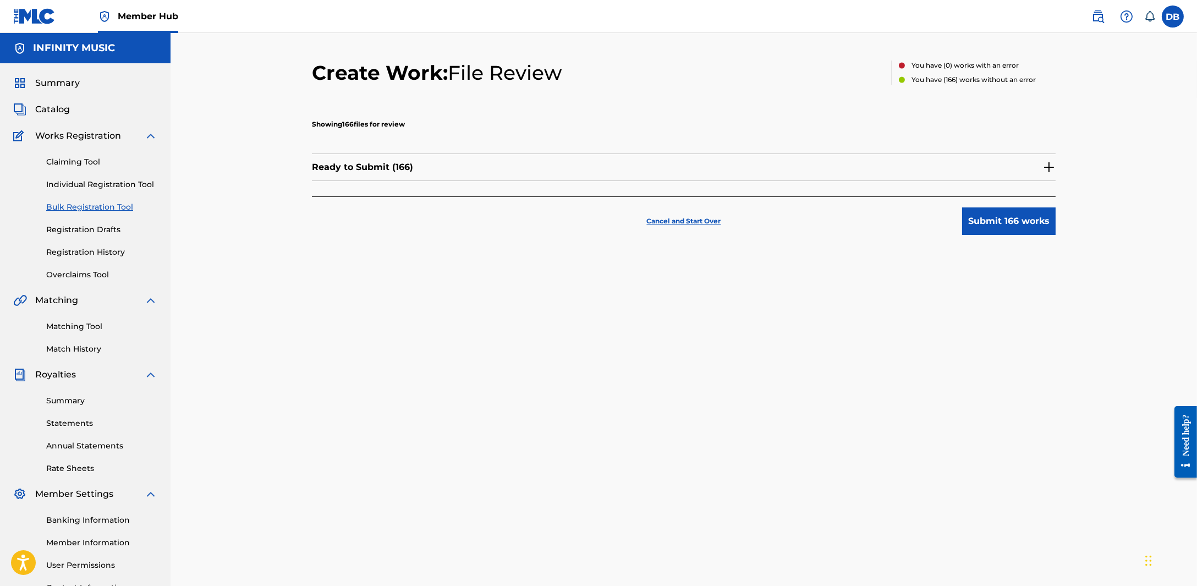
click at [657, 216] on p "Cancel and Start Over" at bounding box center [684, 221] width 74 height 10
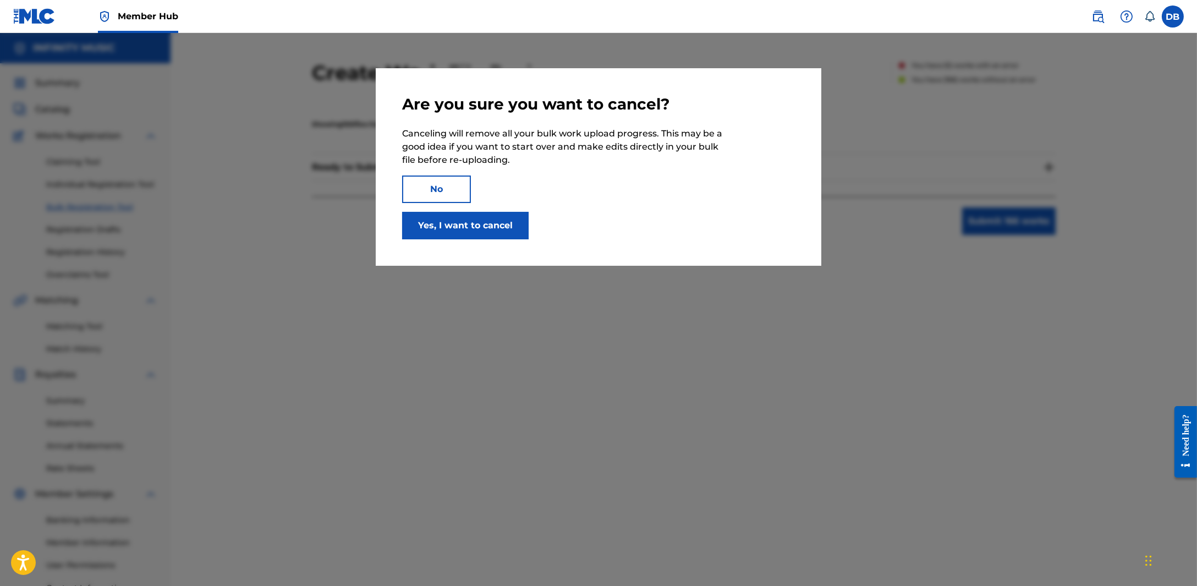
click at [657, 218] on div "No Yes, I want to cancel" at bounding box center [598, 207] width 393 height 64
click at [438, 233] on button "Yes, I want to cancel" at bounding box center [465, 225] width 126 height 27
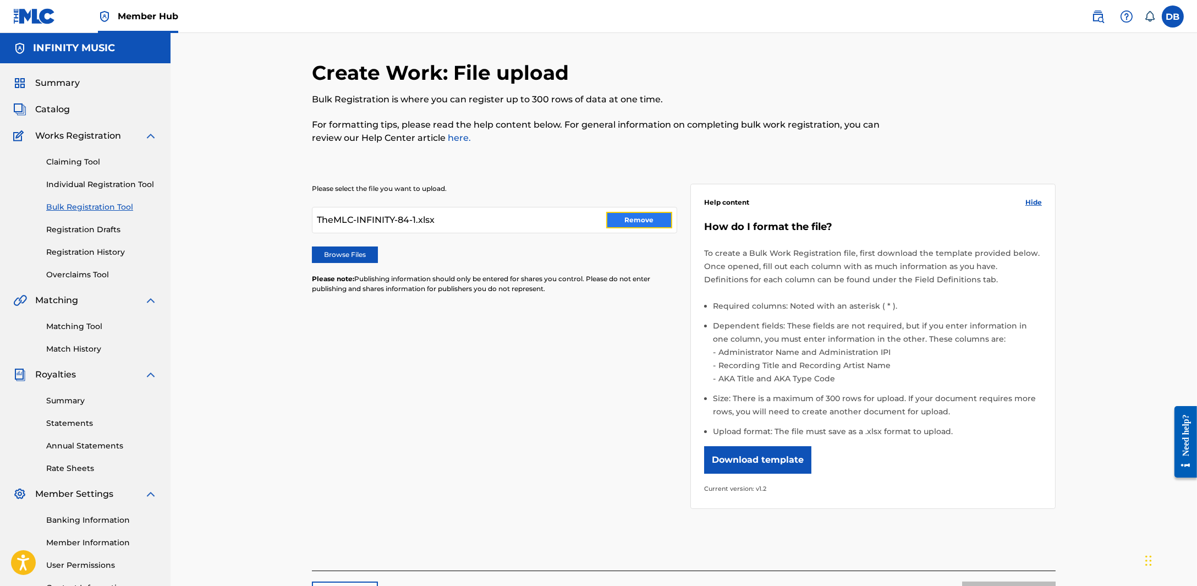
click at [664, 219] on button "Remove" at bounding box center [639, 220] width 66 height 16
click at [359, 247] on label "Browse Files" at bounding box center [345, 254] width 66 height 16
click at [0, 0] on input "Browse Files" at bounding box center [0, 0] width 0 height 0
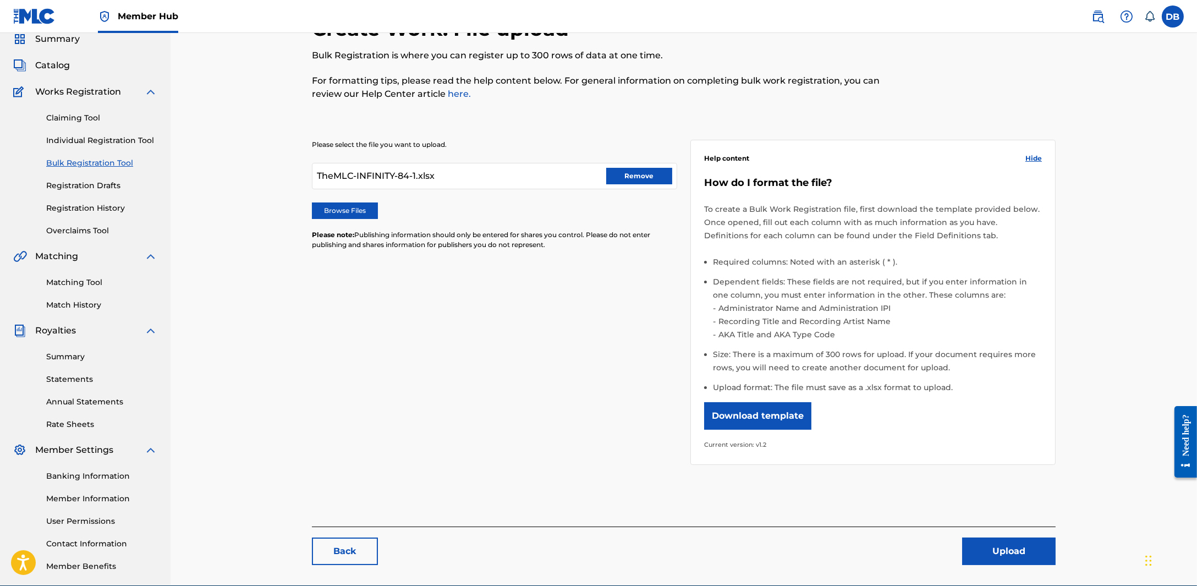
scroll to position [95, 0]
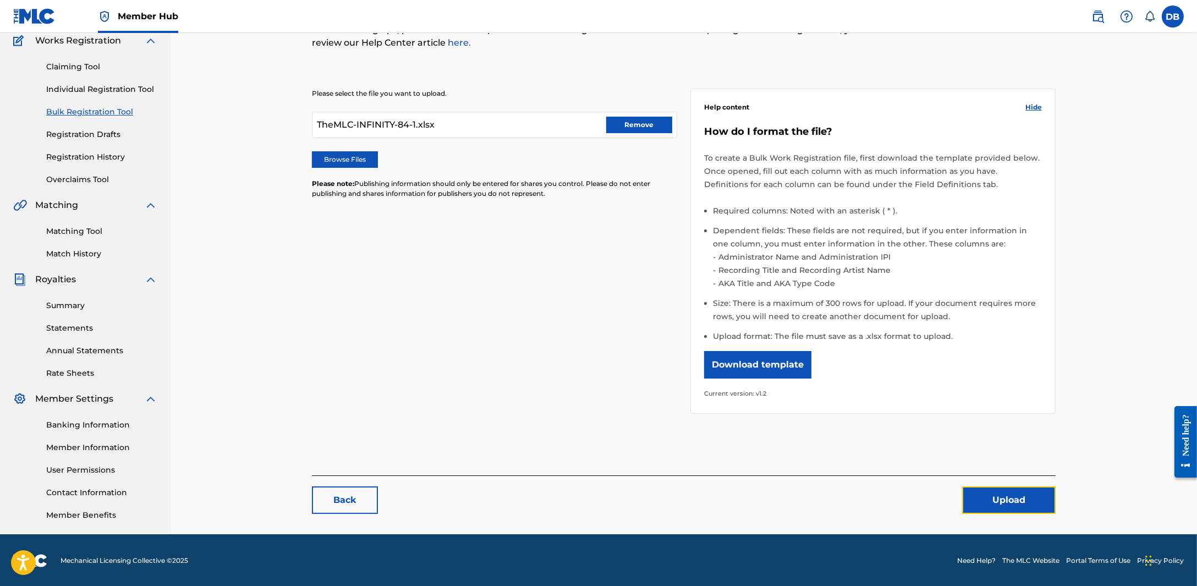
click at [960, 491] on div "Back Upload" at bounding box center [683, 494] width 743 height 38
click at [964, 495] on button "Upload" at bounding box center [1008, 499] width 93 height 27
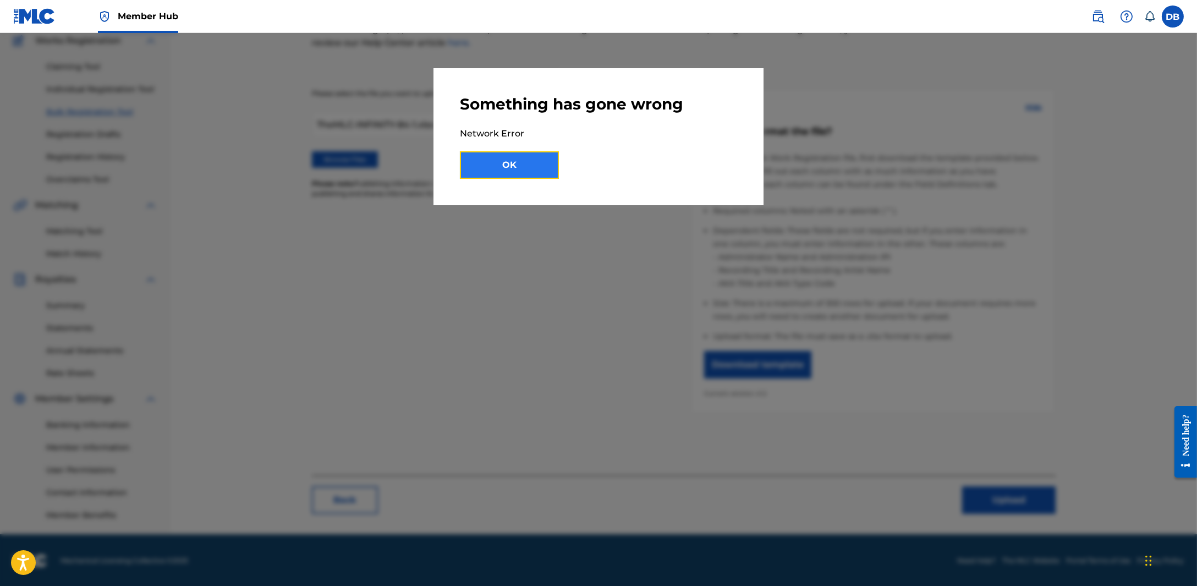
click at [534, 164] on button "OK" at bounding box center [509, 164] width 99 height 27
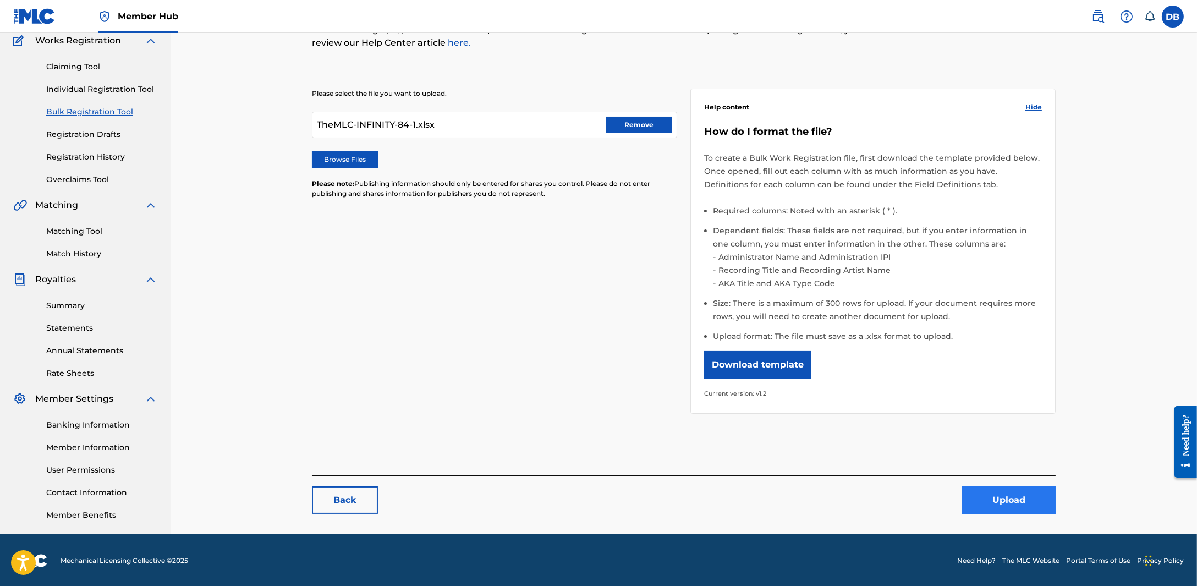
drag, startPoint x: 1024, startPoint y: 483, endPoint x: 1023, endPoint y: 490, distance: 6.7
click at [1026, 483] on div "Back Upload" at bounding box center [683, 494] width 743 height 38
click at [1022, 490] on button "Upload" at bounding box center [1008, 499] width 93 height 27
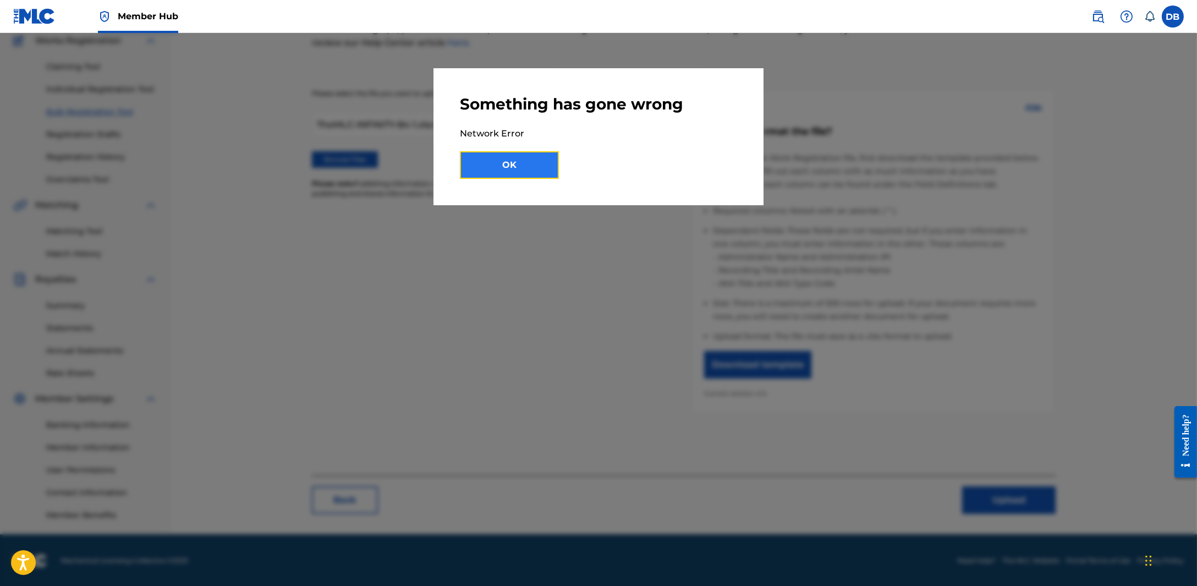
click at [473, 155] on button "OK" at bounding box center [509, 164] width 99 height 27
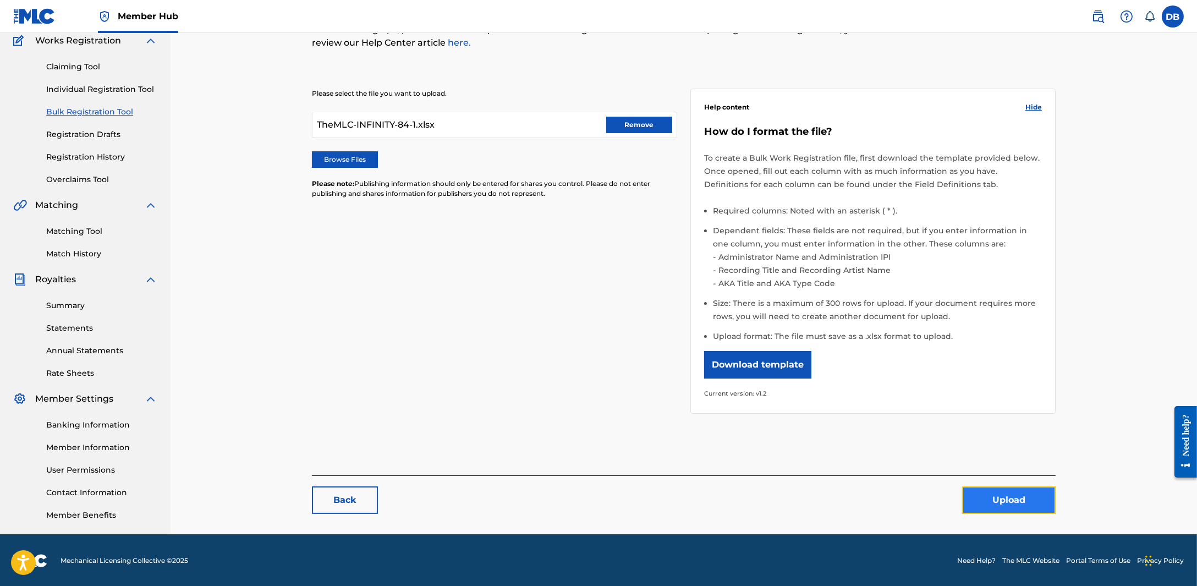
click at [989, 495] on button "Upload" at bounding box center [1008, 499] width 93 height 27
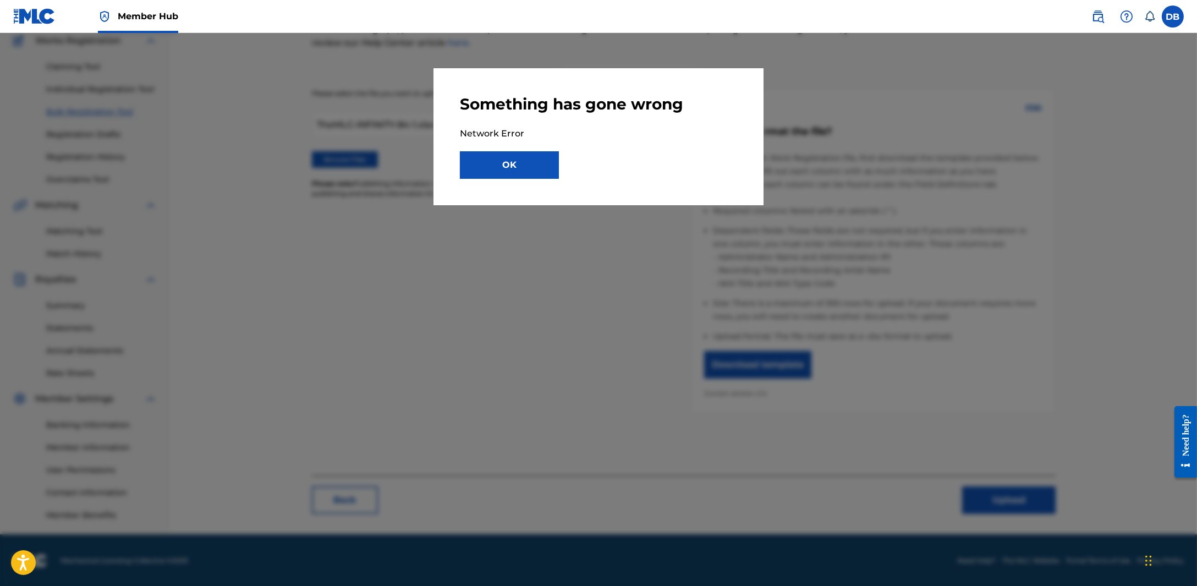
drag, startPoint x: 574, startPoint y: 185, endPoint x: 547, endPoint y: 161, distance: 36.2
click at [562, 176] on div "Something has gone wrong Network Error OK" at bounding box center [598, 136] width 330 height 137
click at [547, 161] on button "OK" at bounding box center [509, 164] width 99 height 27
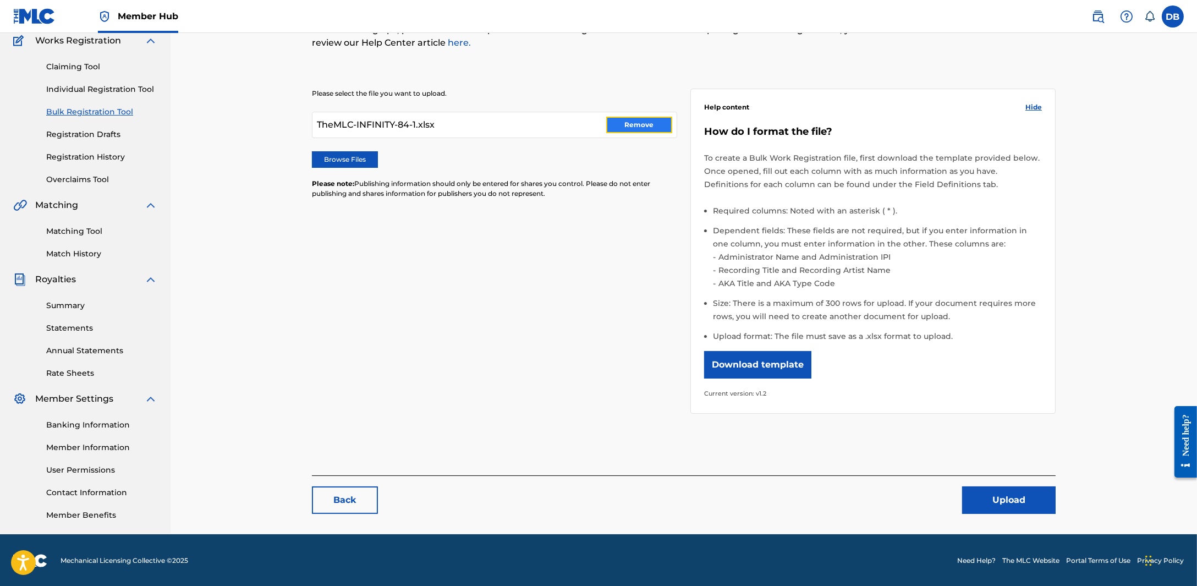
click at [621, 122] on button "Remove" at bounding box center [639, 125] width 66 height 16
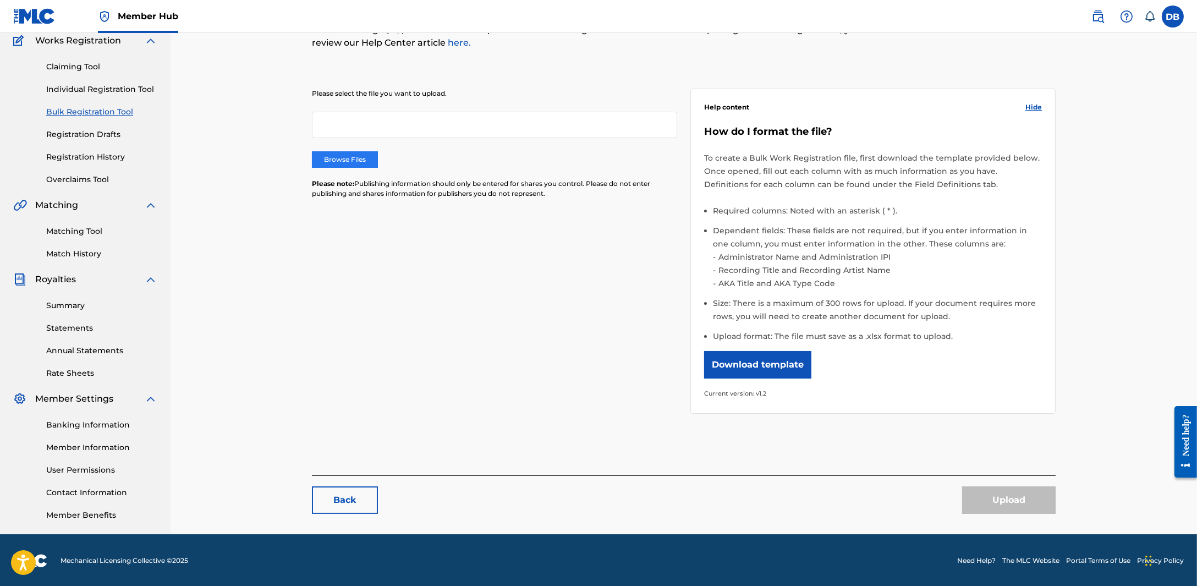
click at [373, 151] on div "Browse Files" at bounding box center [494, 159] width 365 height 16
click at [373, 151] on label "Browse Files" at bounding box center [345, 159] width 66 height 16
click at [0, 0] on input "Browse Files" at bounding box center [0, 0] width 0 height 0
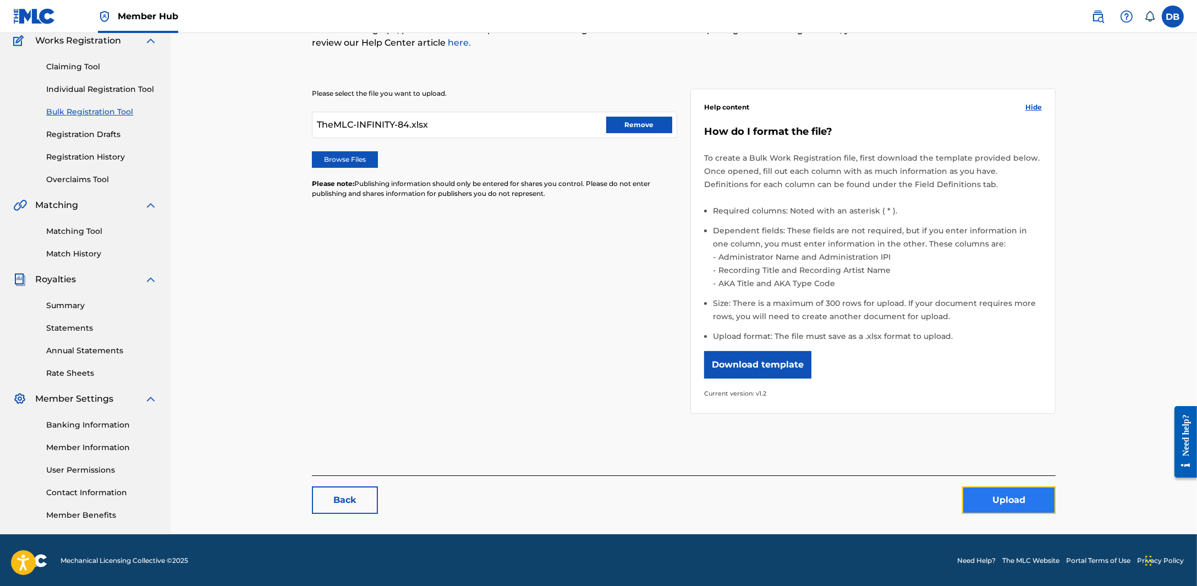
click at [1020, 495] on button "Upload" at bounding box center [1008, 499] width 93 height 27
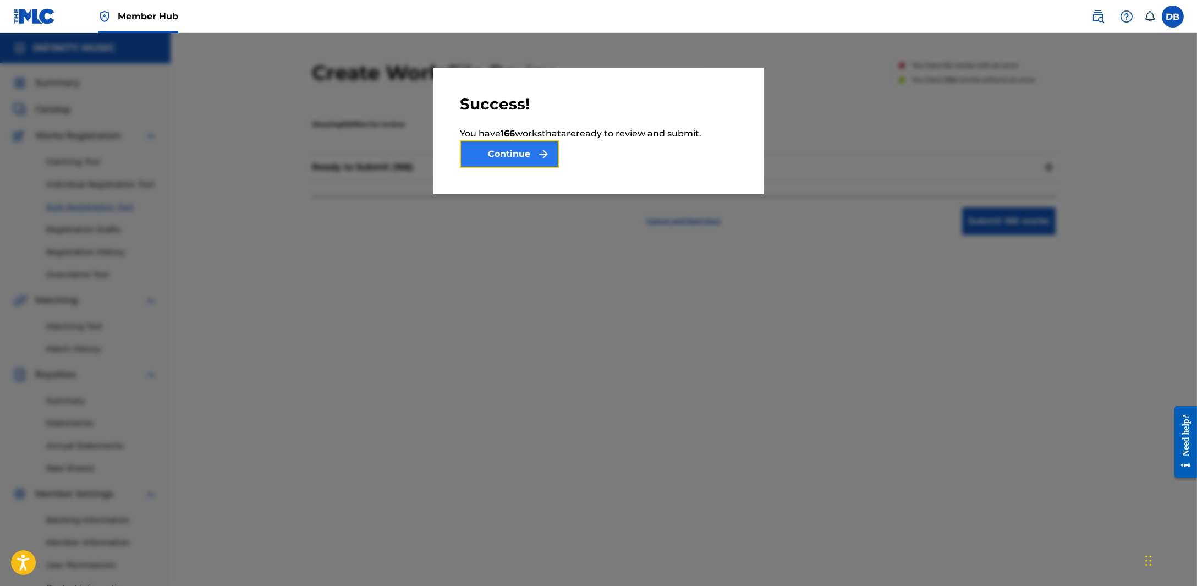
click at [534, 159] on button "Continue" at bounding box center [509, 153] width 99 height 27
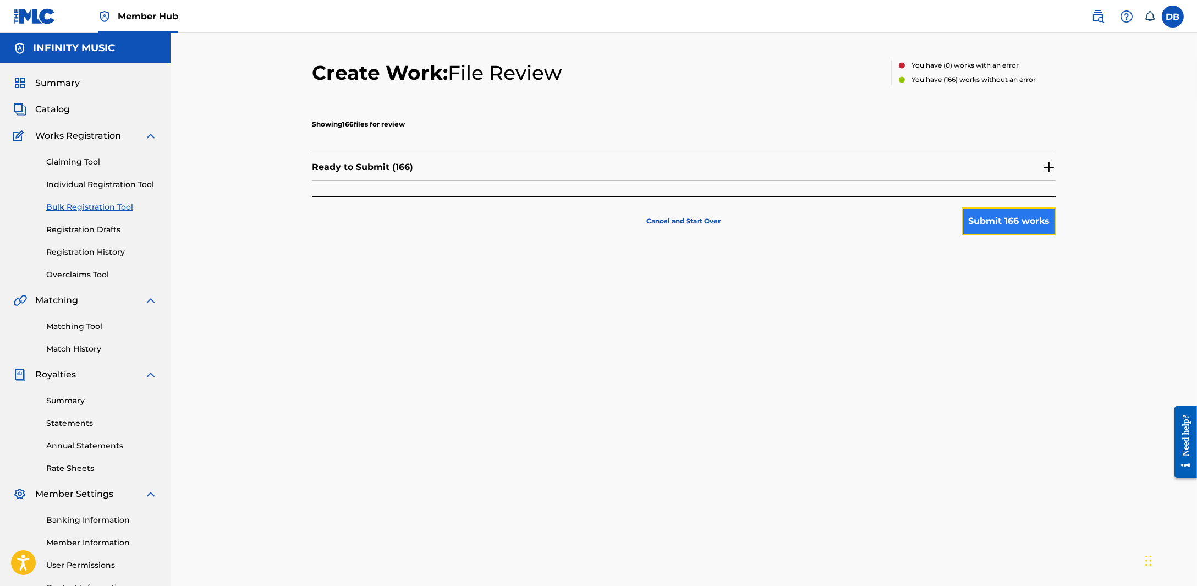
click at [1002, 227] on button "Submit 166 works" at bounding box center [1008, 220] width 93 height 27
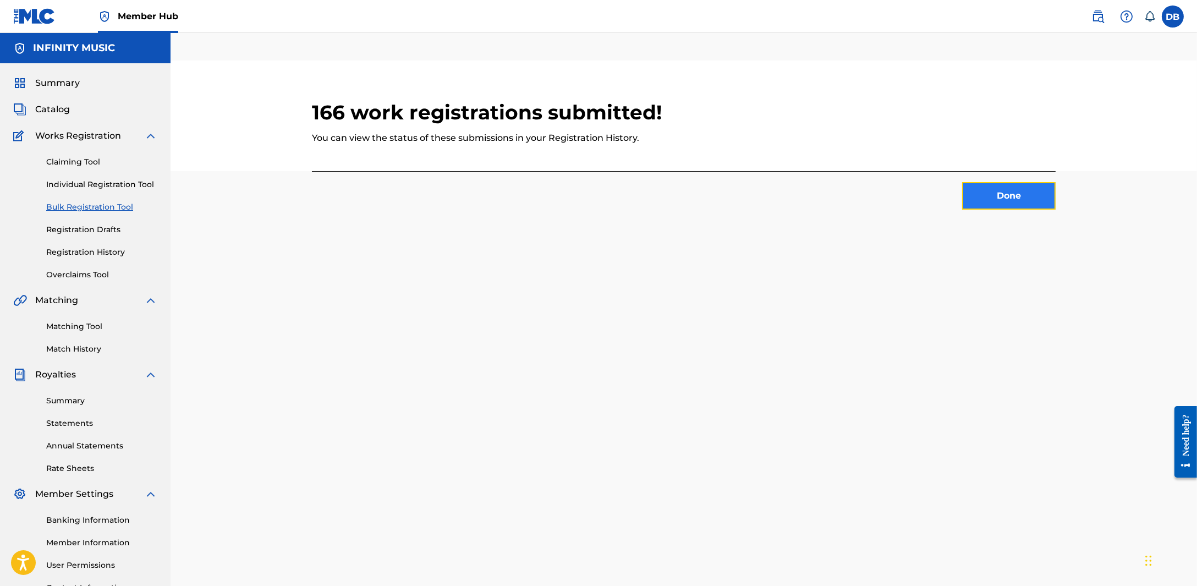
click at [1012, 188] on button "Done" at bounding box center [1008, 195] width 93 height 27
